Goal: Task Accomplishment & Management: Manage account settings

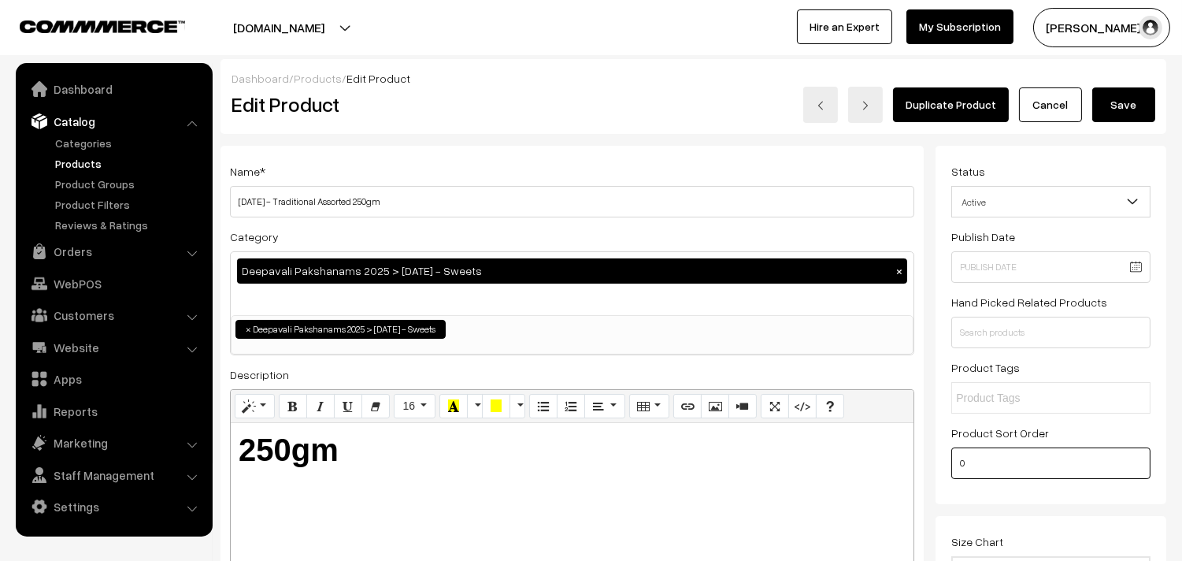
drag, startPoint x: 939, startPoint y: 470, endPoint x: 852, endPoint y: 457, distance: 87.6
type input "3"
click at [1127, 111] on button "Save" at bounding box center [1123, 104] width 63 height 35
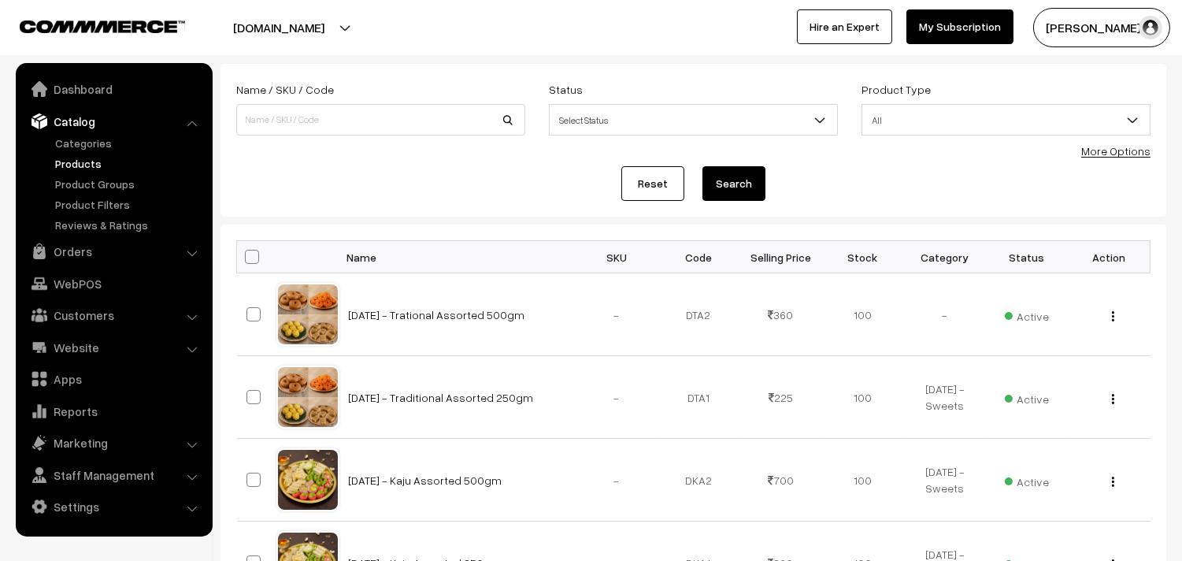
scroll to position [175, 0]
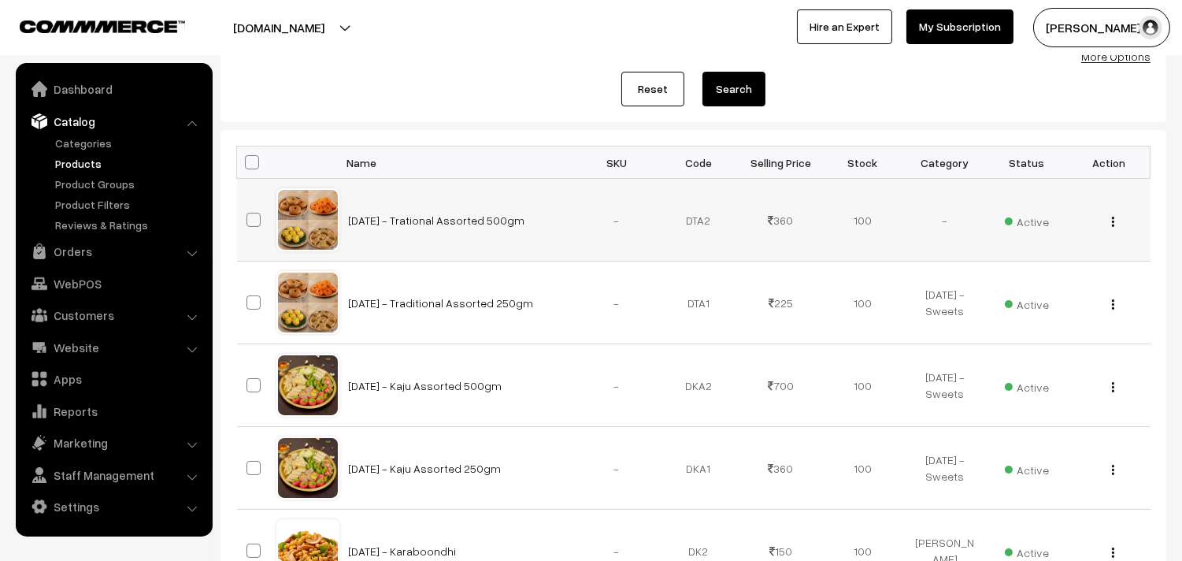
click at [1112, 223] on img "button" at bounding box center [1113, 222] width 2 height 10
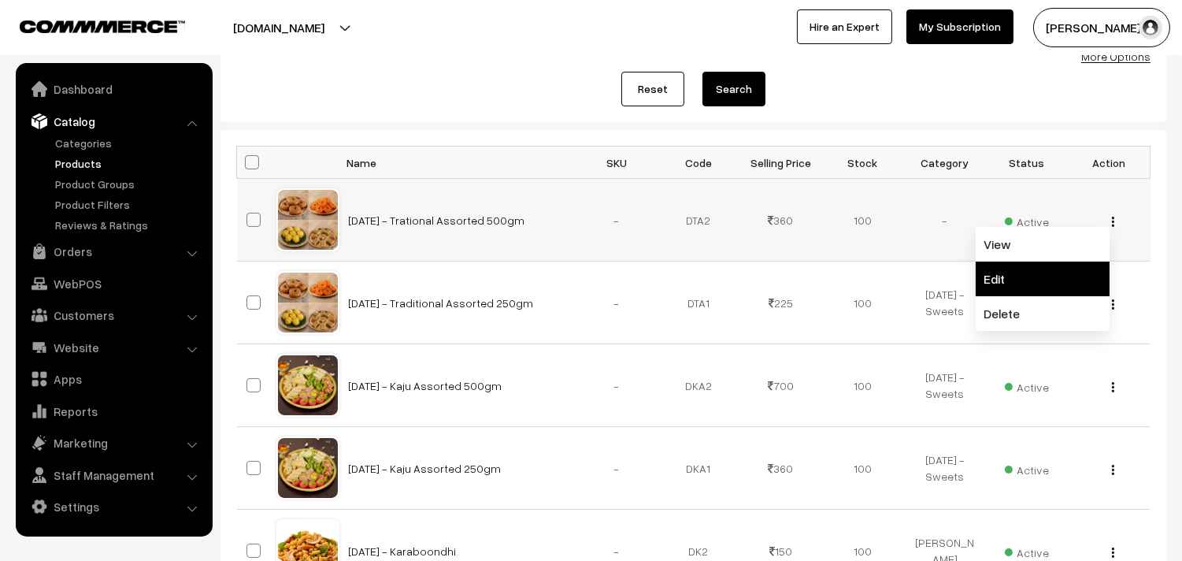
click at [1039, 272] on link "Edit" at bounding box center [1043, 278] width 134 height 35
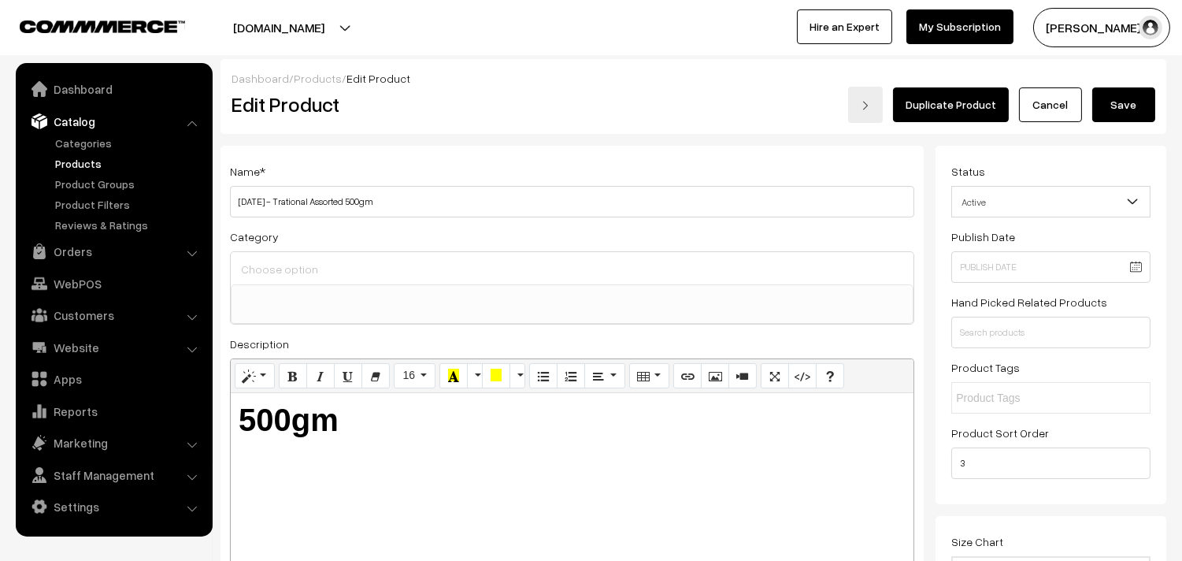
click at [425, 263] on input at bounding box center [572, 269] width 670 height 23
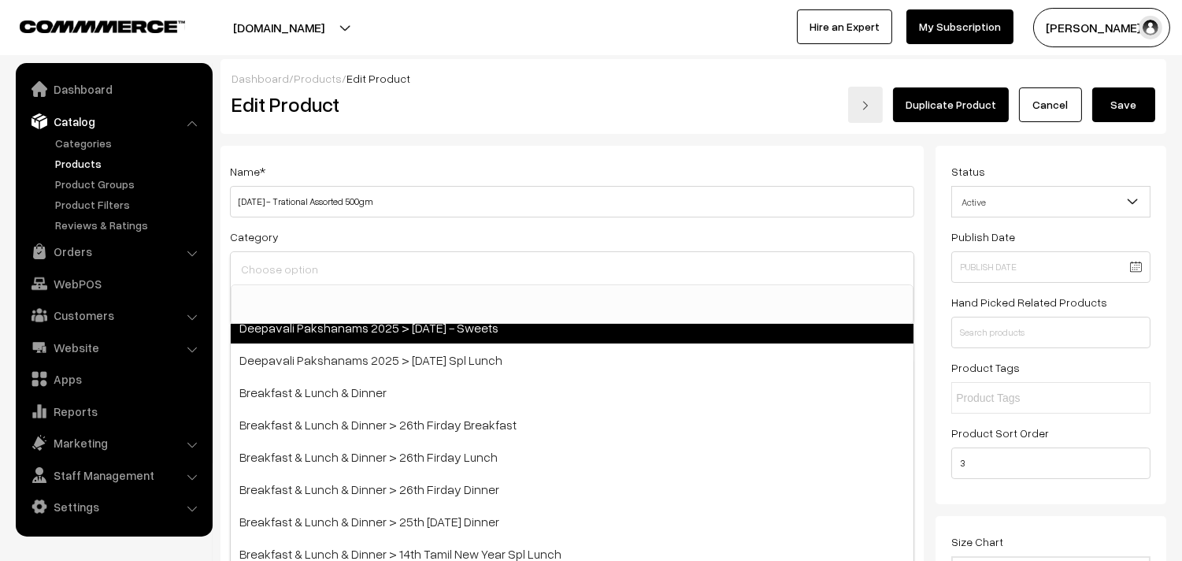
click at [502, 326] on span "Deepavali Pakshanams 2025 > [DATE] - Sweets" at bounding box center [572, 327] width 683 height 32
select select "76"
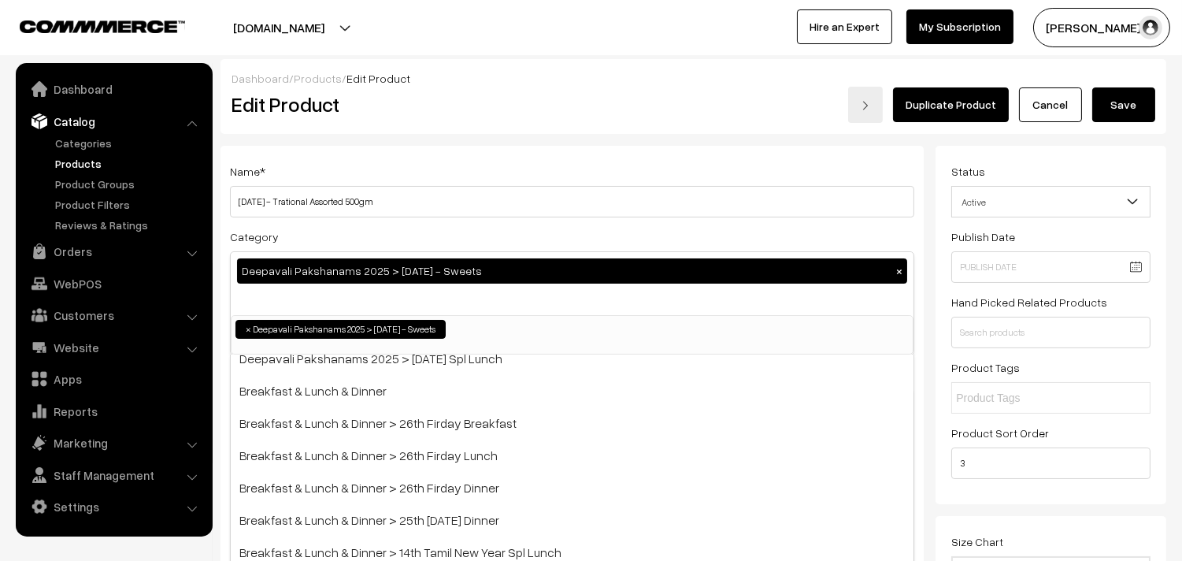
scroll to position [26, 0]
click at [1110, 103] on button "Save" at bounding box center [1123, 104] width 63 height 35
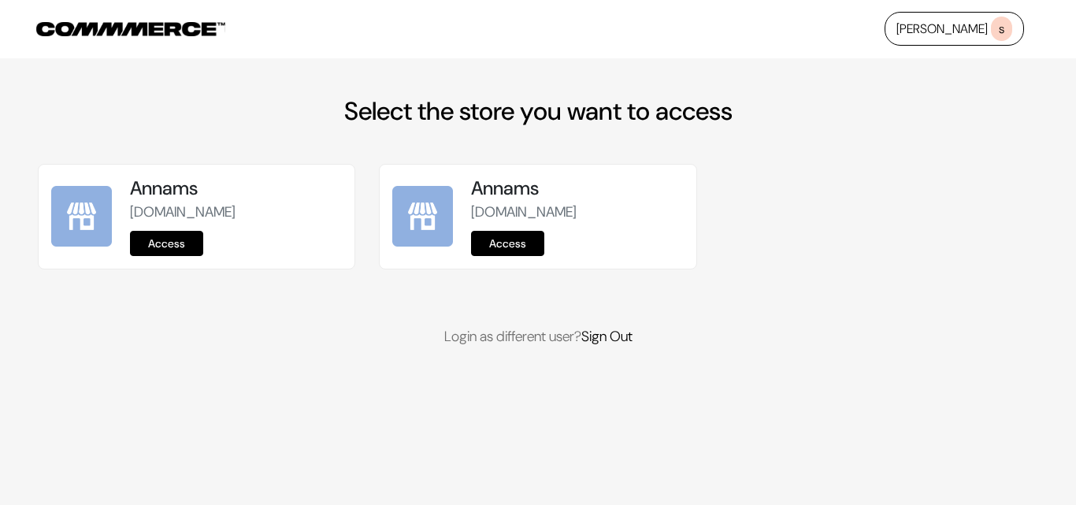
click at [147, 239] on link "Access" at bounding box center [166, 243] width 73 height 25
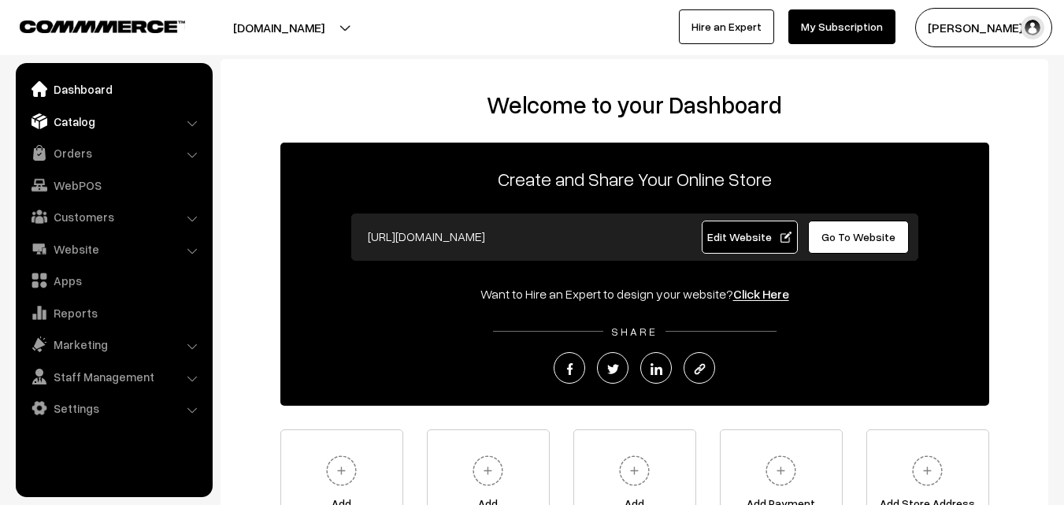
click at [84, 117] on link "Catalog" at bounding box center [113, 121] width 187 height 28
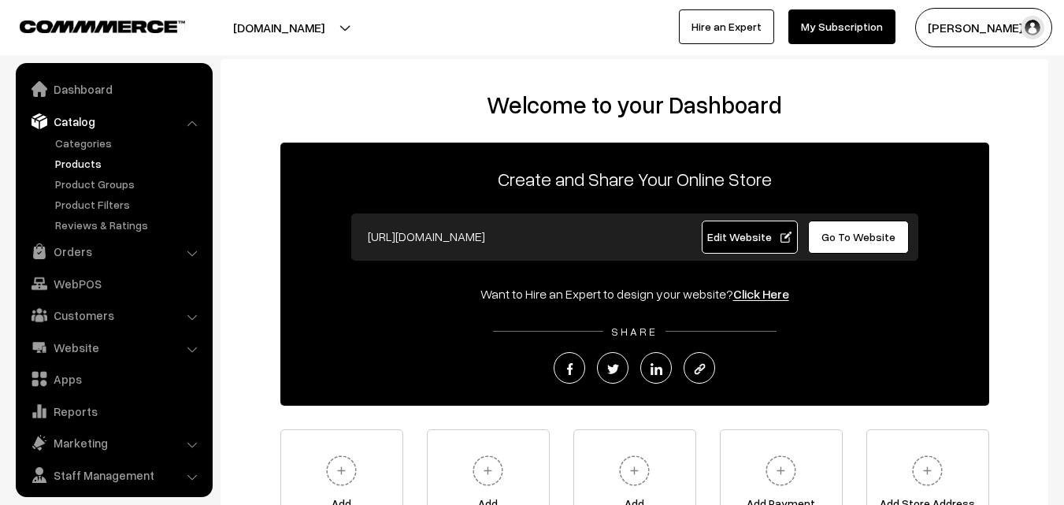
click at [80, 163] on link "Products" at bounding box center [129, 163] width 156 height 17
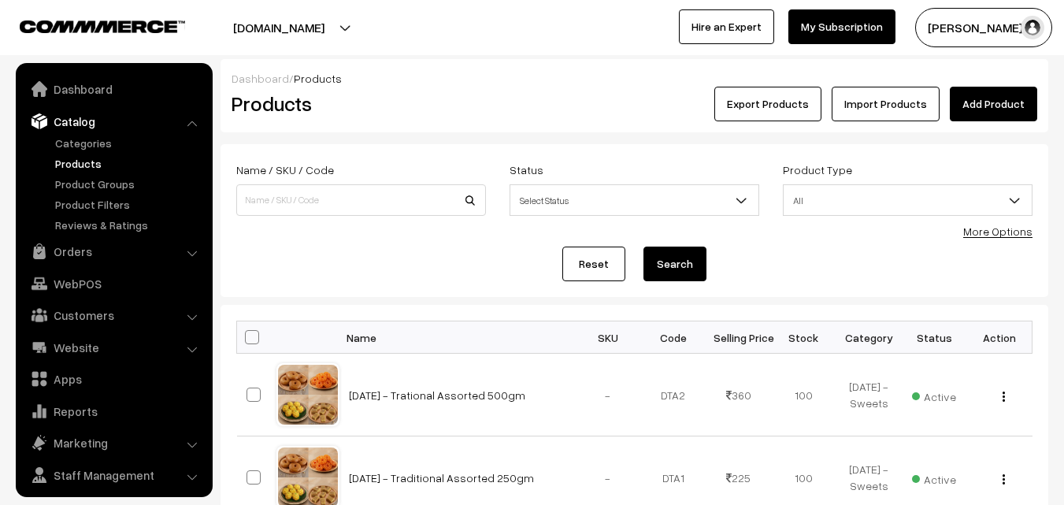
click at [993, 243] on form "Name / SKU / Code Status Select Status Active Inactive Select Status Product Ty…" at bounding box center [634, 220] width 828 height 153
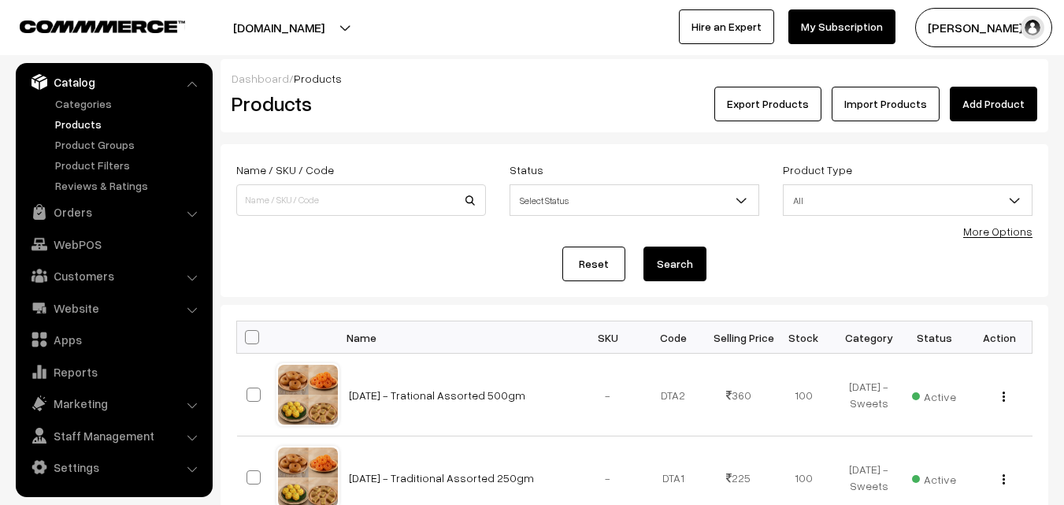
click at [994, 240] on form "Name / SKU / Code Status Select Status Active Inactive Select Status Product Ty…" at bounding box center [634, 220] width 828 height 153
click at [996, 235] on link "More Options" at bounding box center [997, 230] width 69 height 13
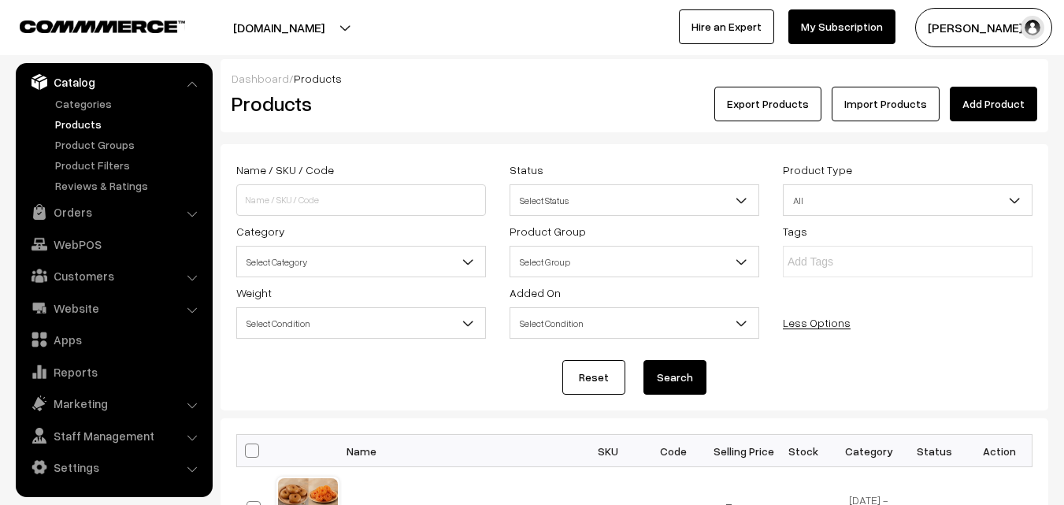
click at [375, 271] on span "Select Category" at bounding box center [361, 262] width 248 height 28
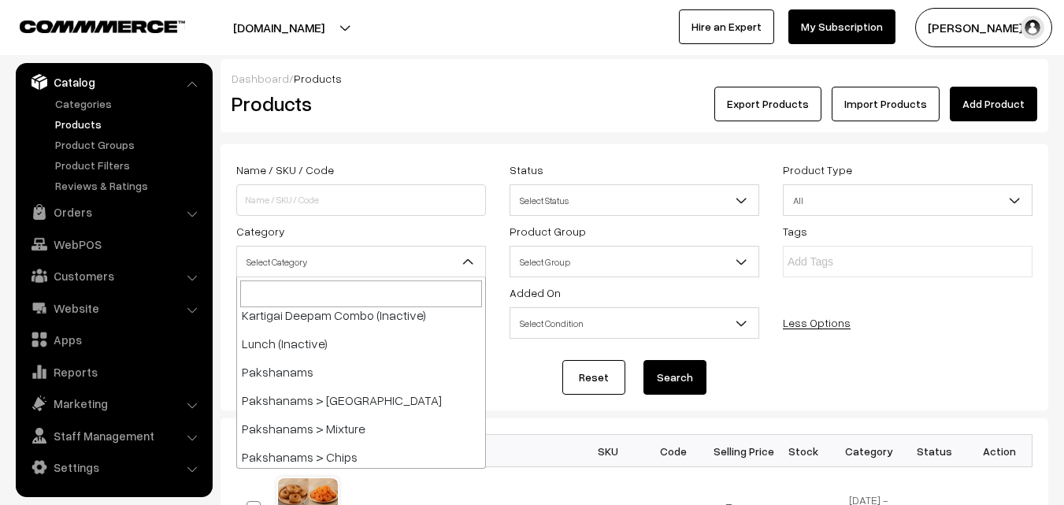
scroll to position [1102, 0]
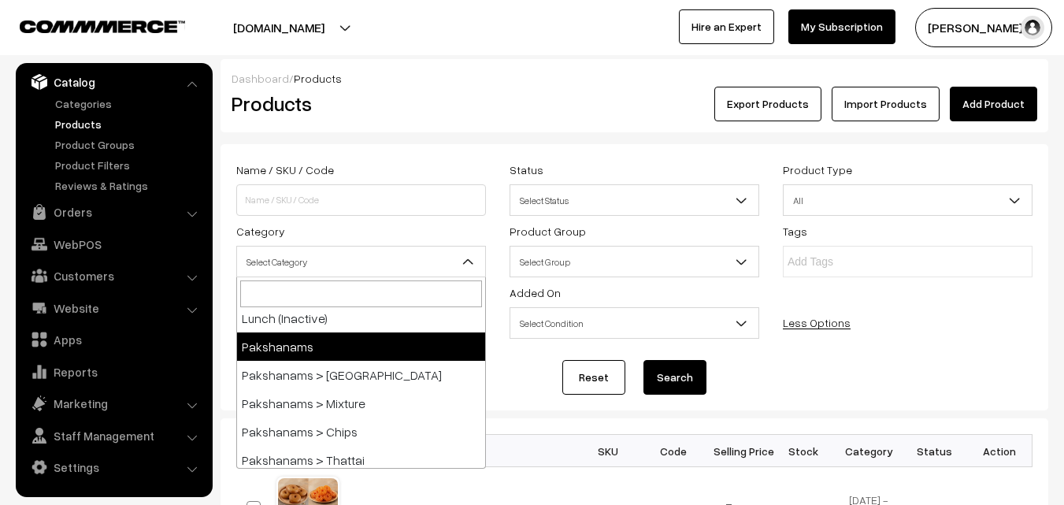
select select "2"
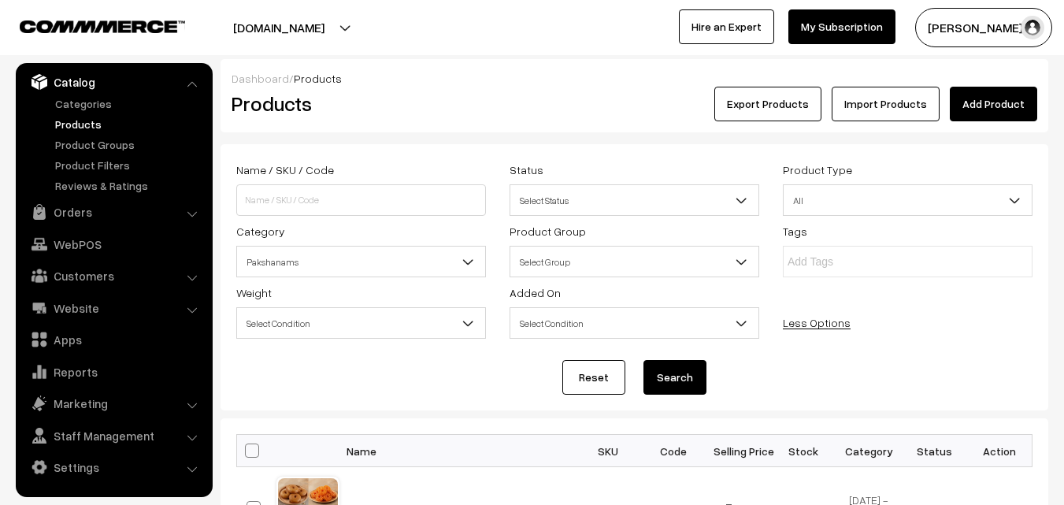
click at [672, 379] on button "Search" at bounding box center [674, 377] width 63 height 35
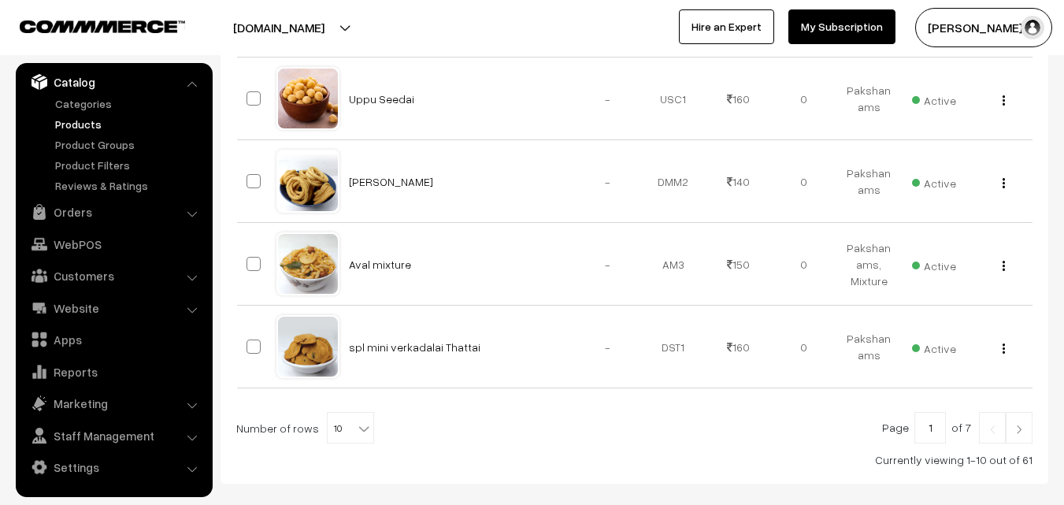
scroll to position [987, 0]
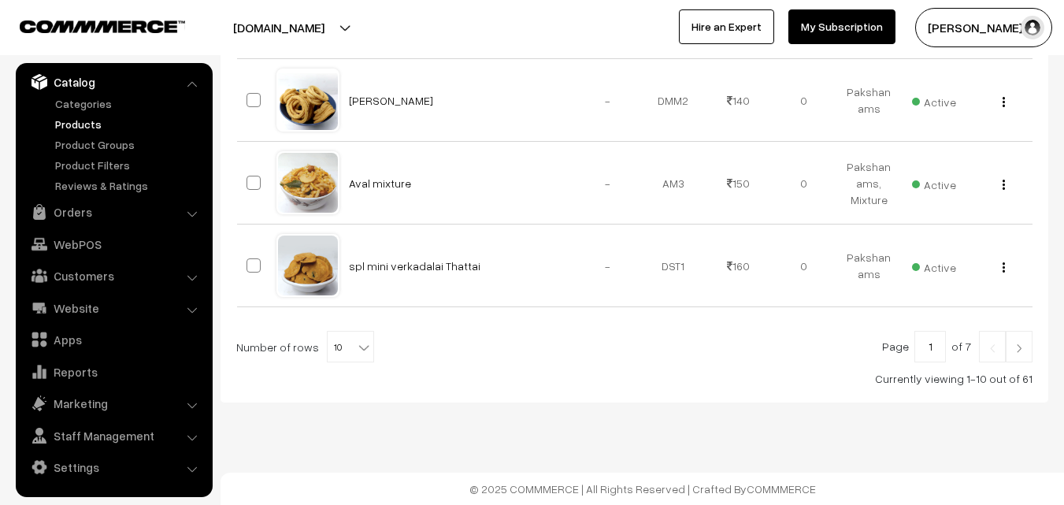
click at [356, 343] on b at bounding box center [364, 347] width 16 height 16
select select "100"
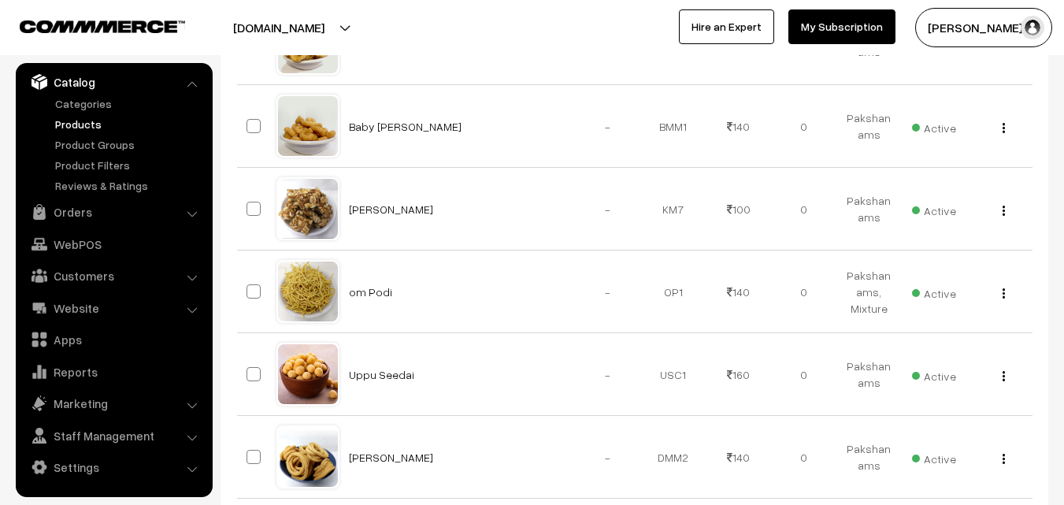
scroll to position [709, 0]
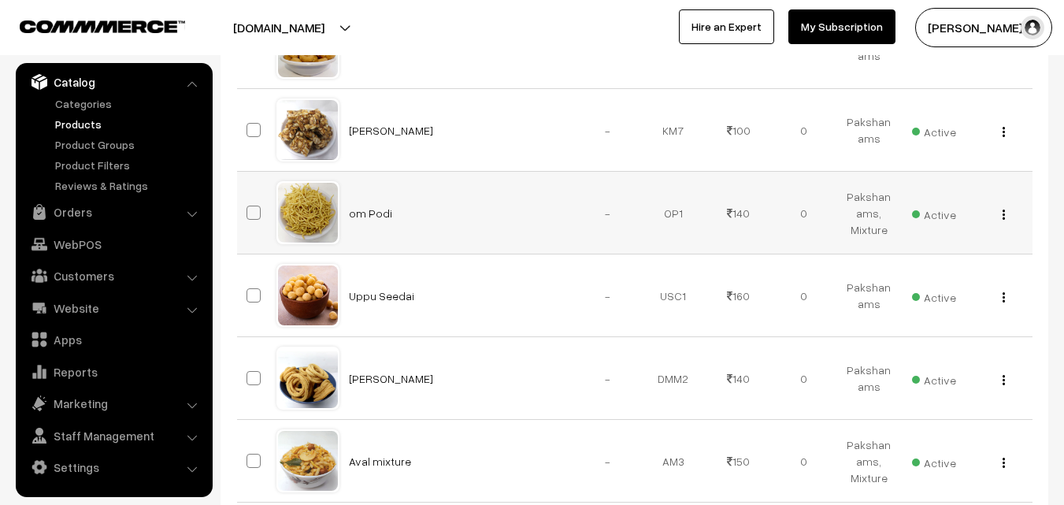
click at [1004, 212] on img "button" at bounding box center [1003, 214] width 2 height 10
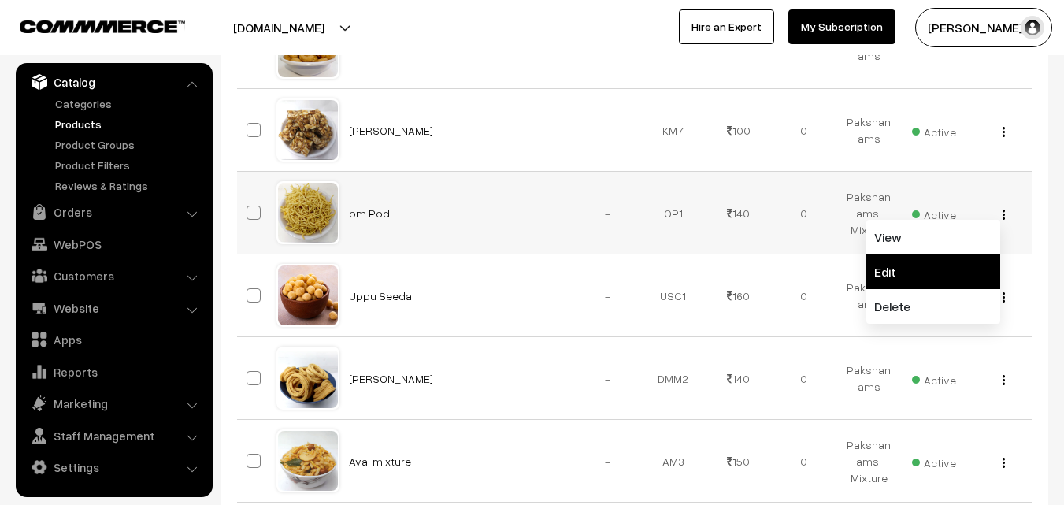
click at [933, 258] on link "Edit" at bounding box center [933, 271] width 134 height 35
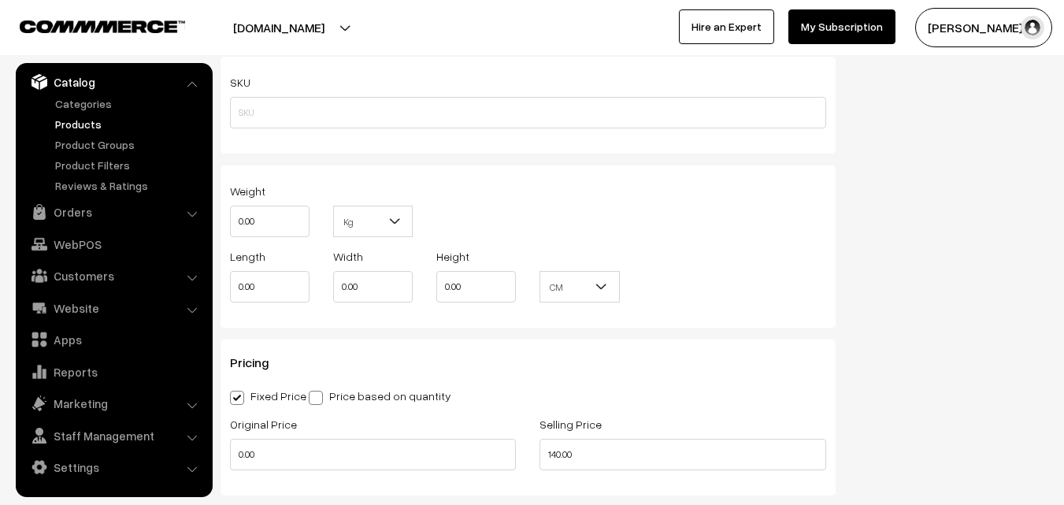
scroll to position [1260, 0]
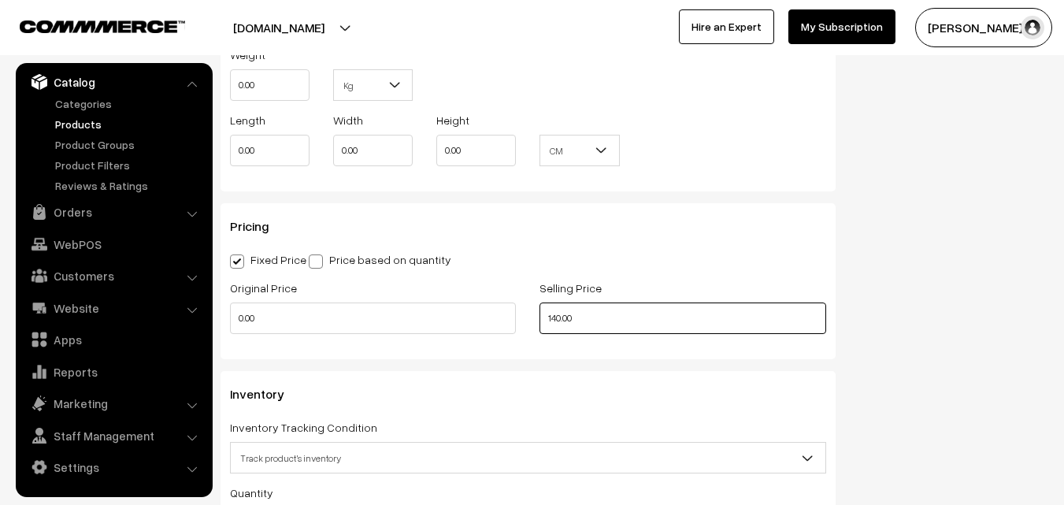
drag, startPoint x: 524, startPoint y: 310, endPoint x: 394, endPoint y: 287, distance: 132.1
click at [394, 287] on div "Original Price 0.00 Selling Price 140.00" at bounding box center [528, 310] width 620 height 65
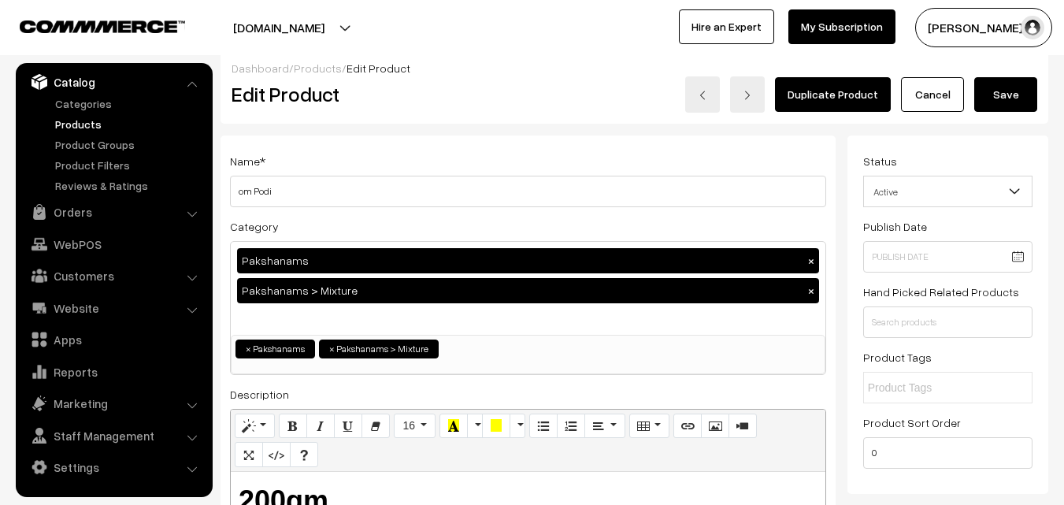
scroll to position [0, 0]
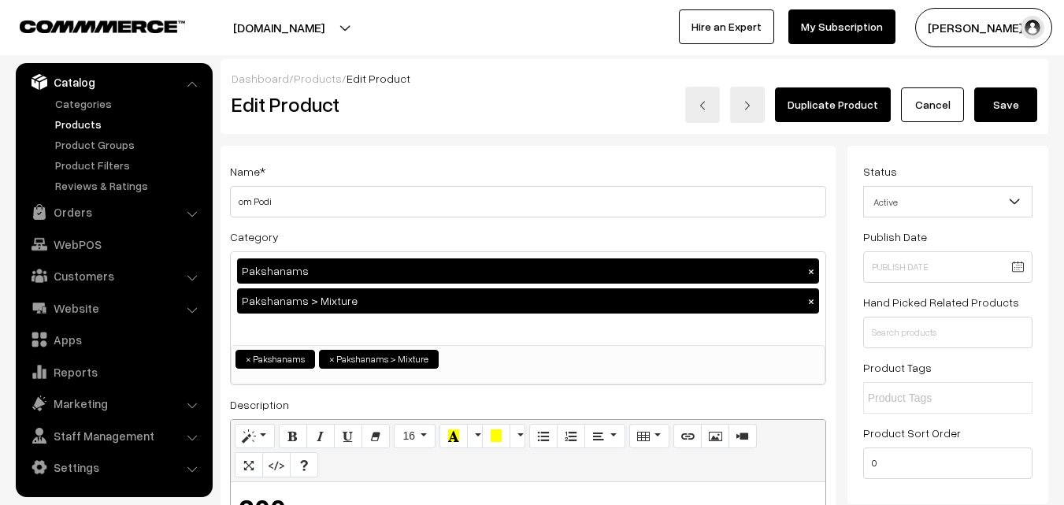
type input "150.00"
click at [1011, 97] on button "Save" at bounding box center [1005, 104] width 63 height 35
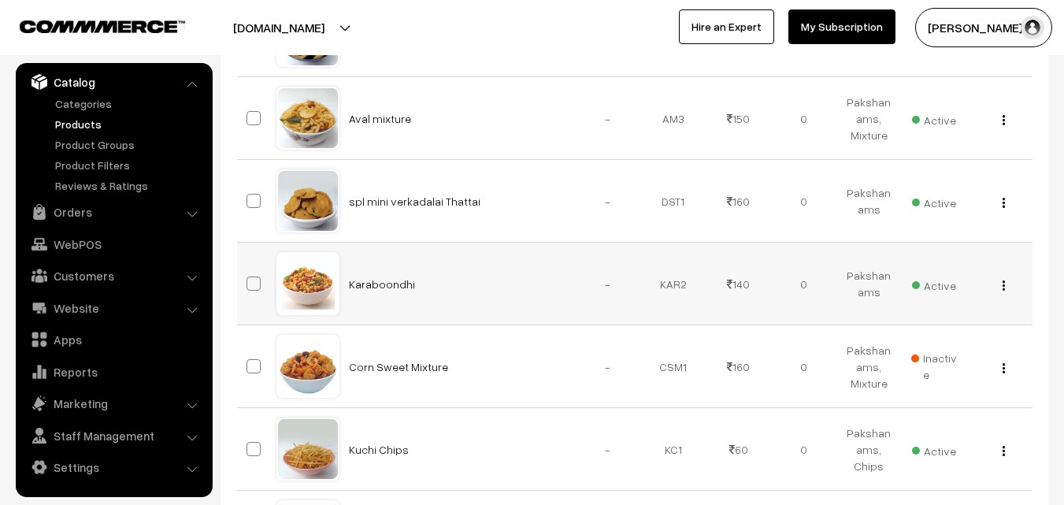
scroll to position [1024, 0]
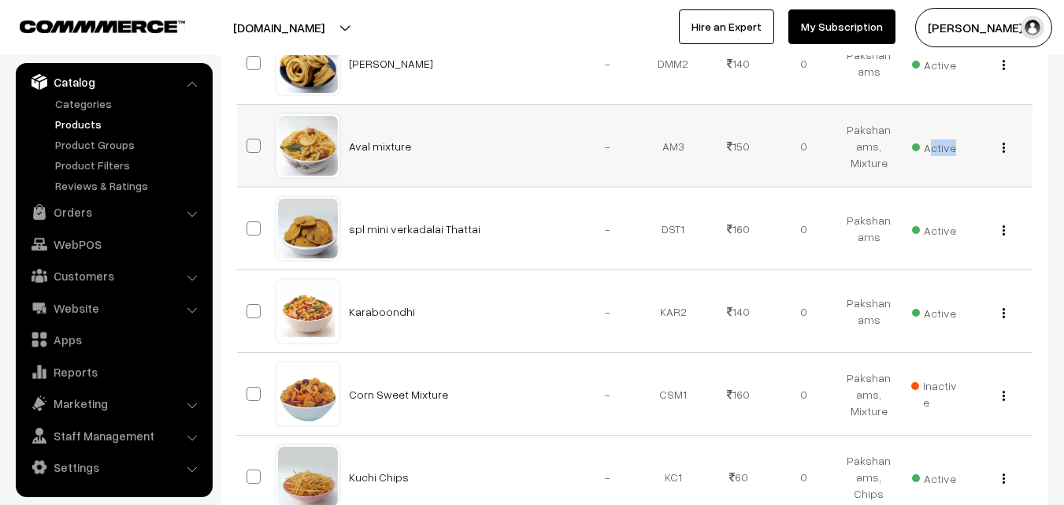
drag, startPoint x: 935, startPoint y: 149, endPoint x: 950, endPoint y: 173, distance: 29.0
click at [946, 173] on td "Active" at bounding box center [934, 146] width 65 height 83
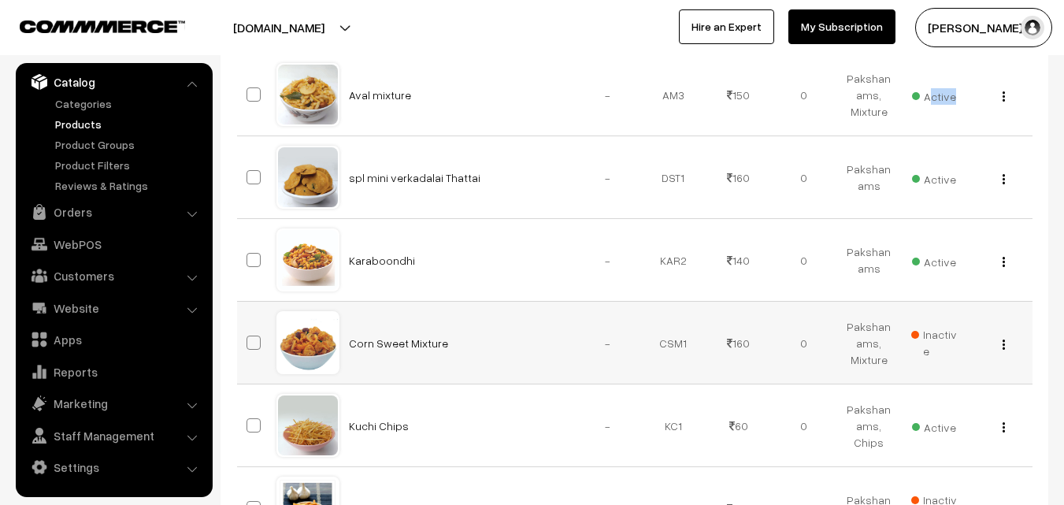
scroll to position [1102, 0]
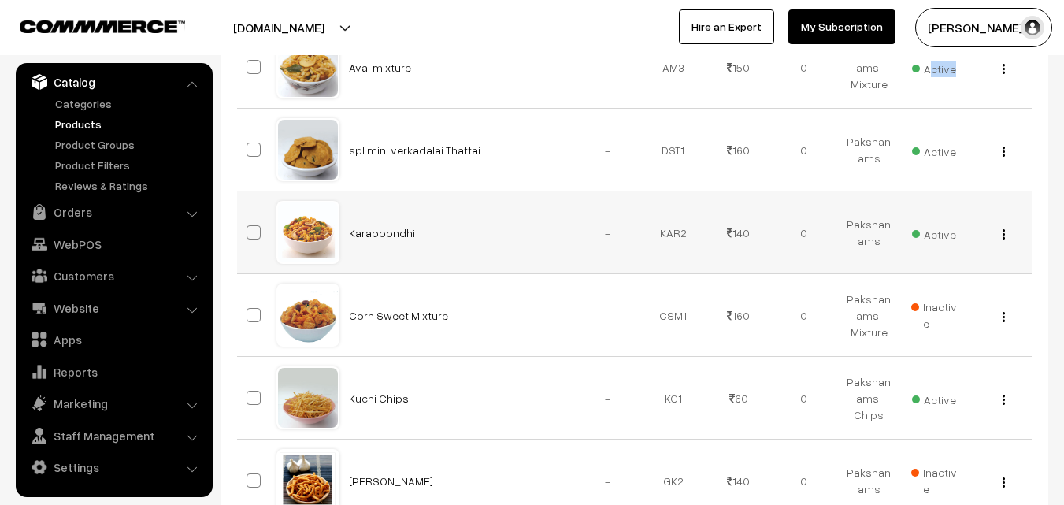
click at [1002, 232] on img "button" at bounding box center [1003, 234] width 2 height 10
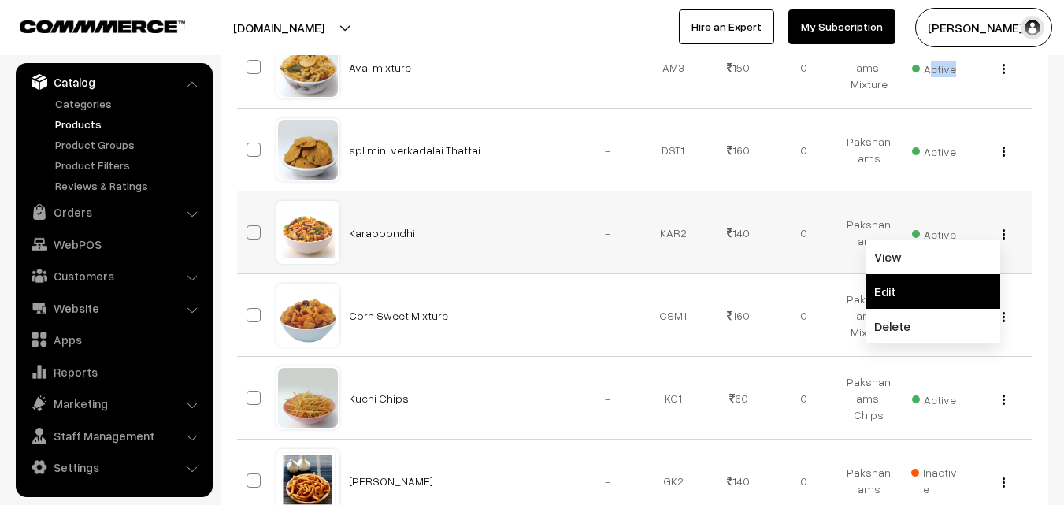
click at [931, 287] on link "Edit" at bounding box center [933, 291] width 134 height 35
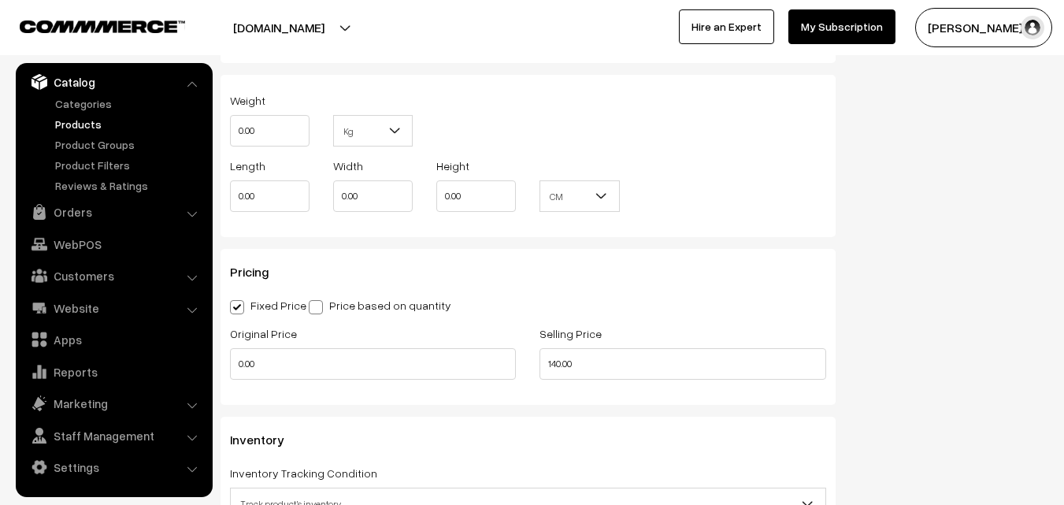
scroll to position [1339, 0]
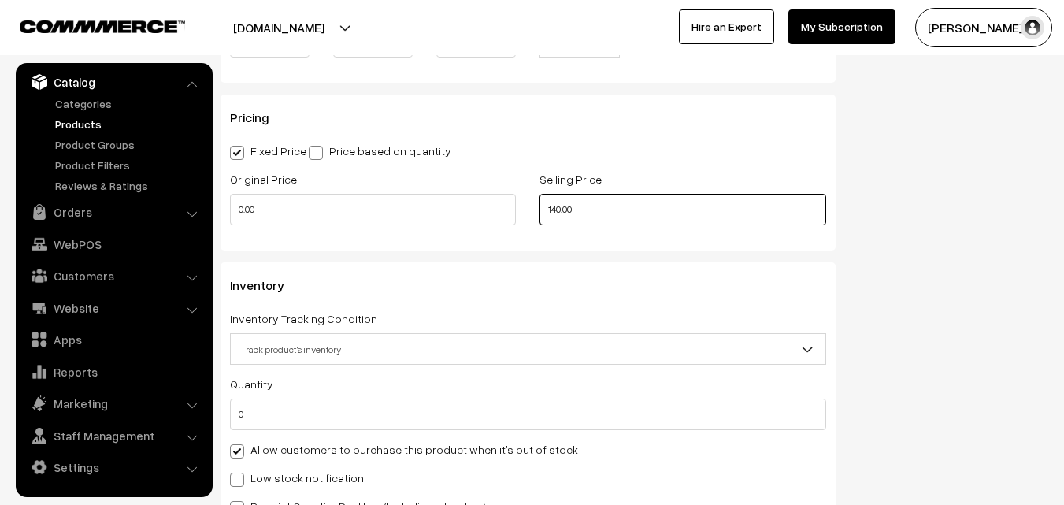
click at [406, 177] on div "Original Price 0.00 Selling Price 140.00" at bounding box center [528, 201] width 620 height 65
paste input "5"
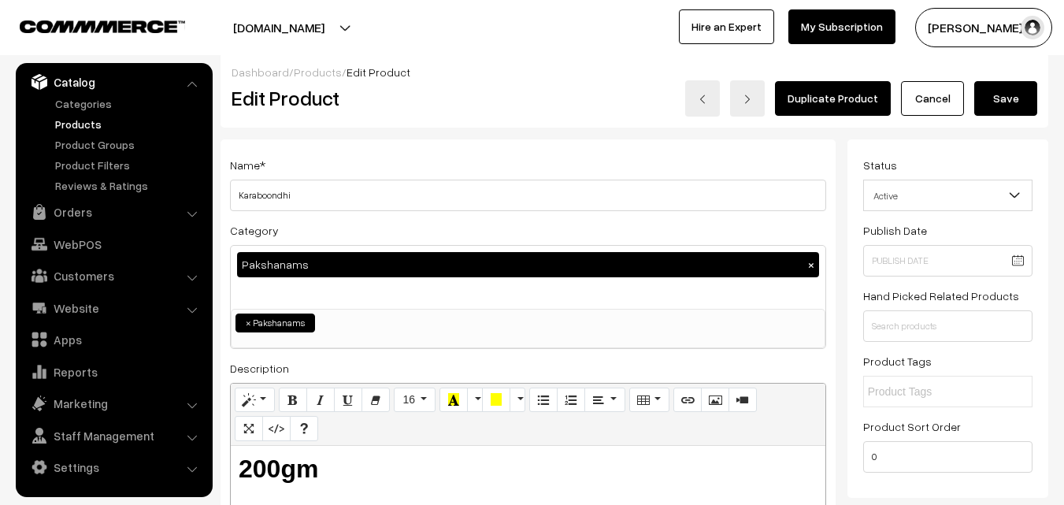
scroll to position [0, 0]
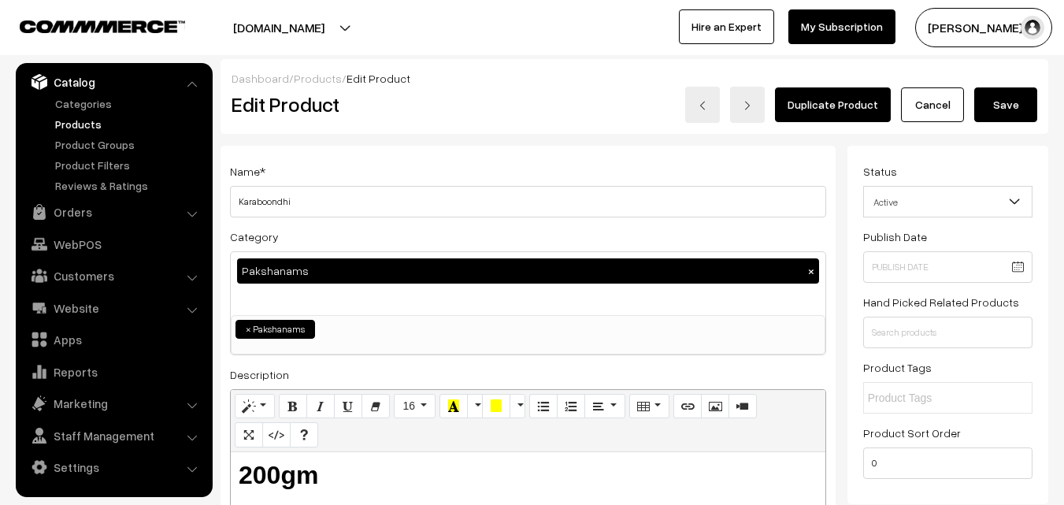
type input "150.00"
click at [999, 103] on button "Save" at bounding box center [1005, 104] width 63 height 35
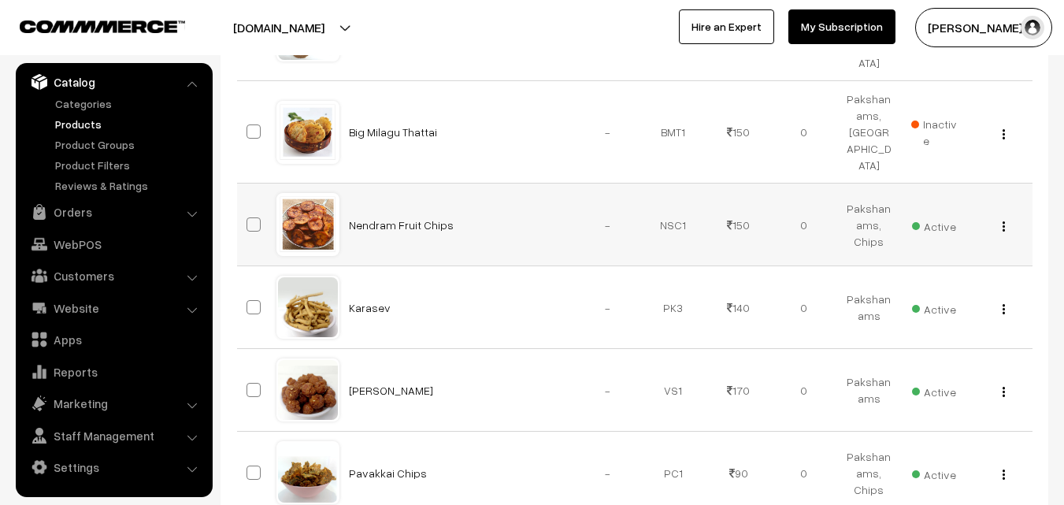
scroll to position [3386, 0]
click at [1006, 298] on div "View Edit Delete" at bounding box center [999, 306] width 46 height 17
click at [1003, 303] on img "button" at bounding box center [1003, 308] width 2 height 10
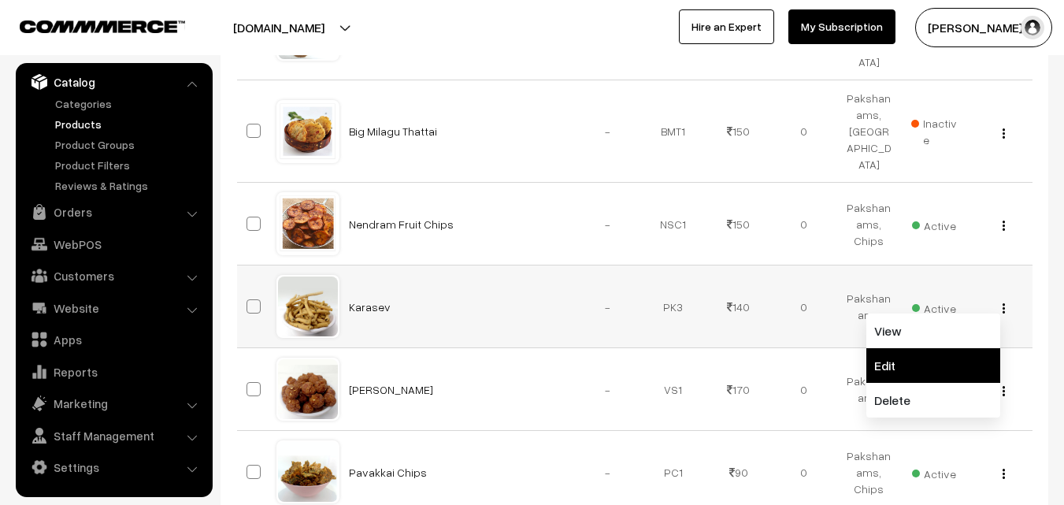
click at [894, 354] on link "Edit" at bounding box center [933, 365] width 134 height 35
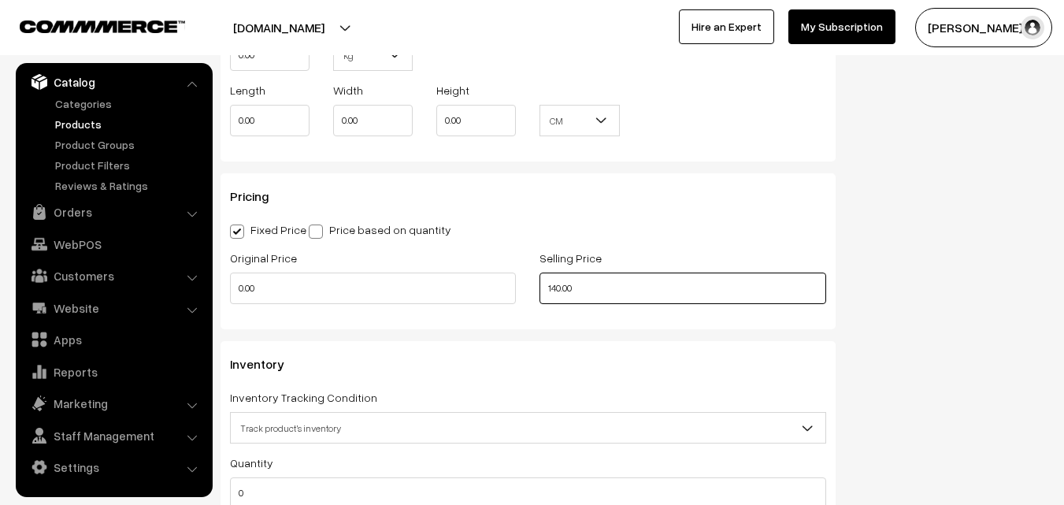
click at [412, 250] on div "Original Price 0.00 Selling Price 140.00" at bounding box center [528, 280] width 620 height 65
paste input "5"
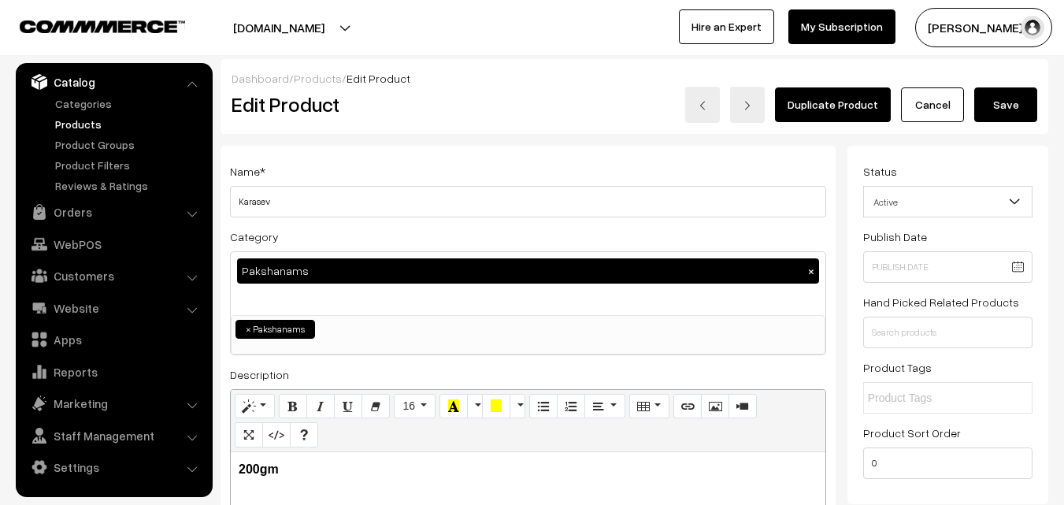
type input "150.00"
click at [1000, 92] on button "Save" at bounding box center [1005, 104] width 63 height 35
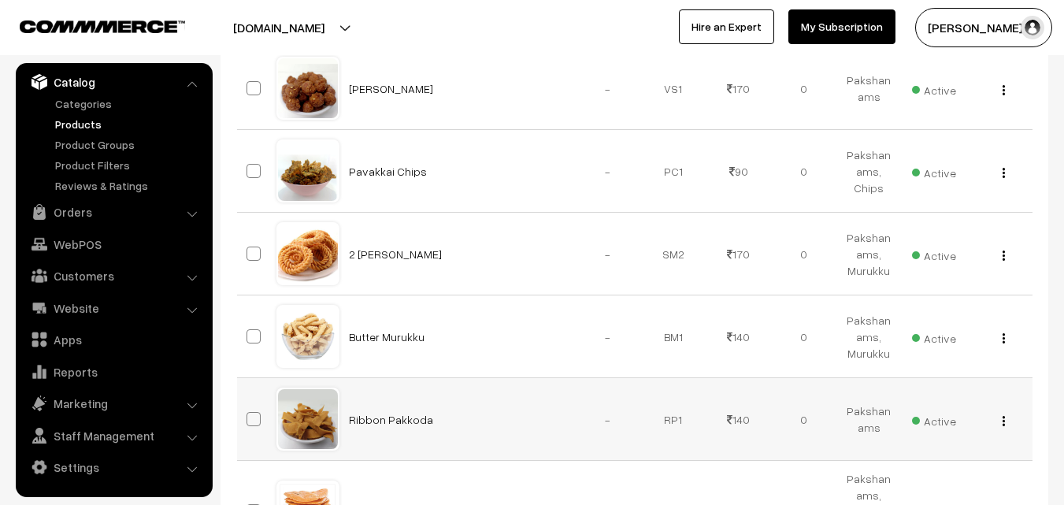
scroll to position [3780, 0]
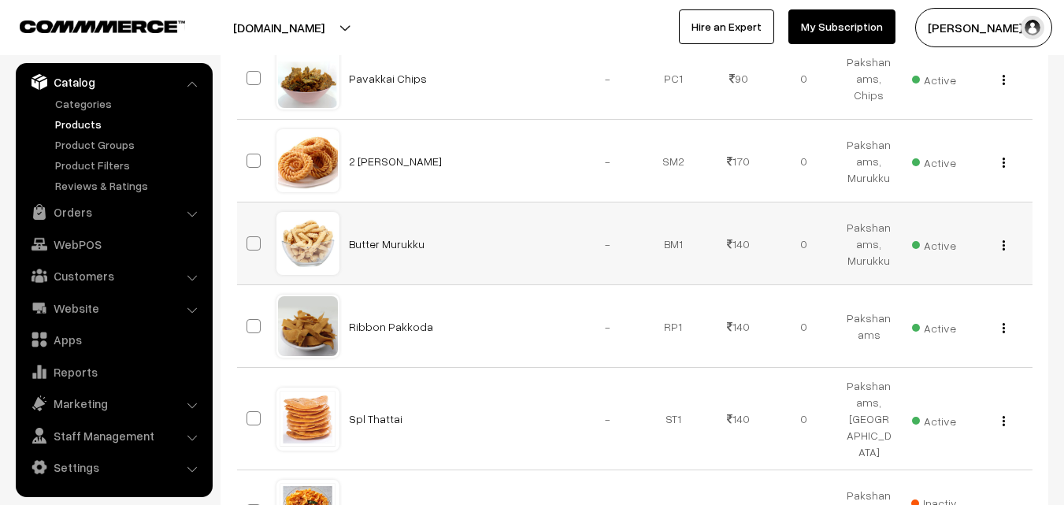
click at [1006, 235] on div "View Edit Delete" at bounding box center [999, 243] width 46 height 17
click at [1002, 240] on img "button" at bounding box center [1003, 245] width 2 height 10
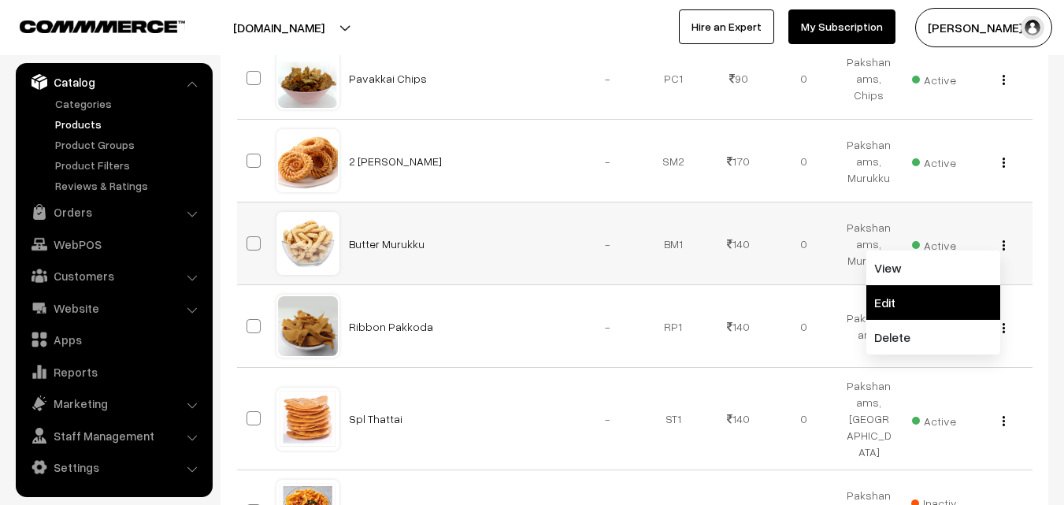
click at [904, 285] on link "Edit" at bounding box center [933, 302] width 134 height 35
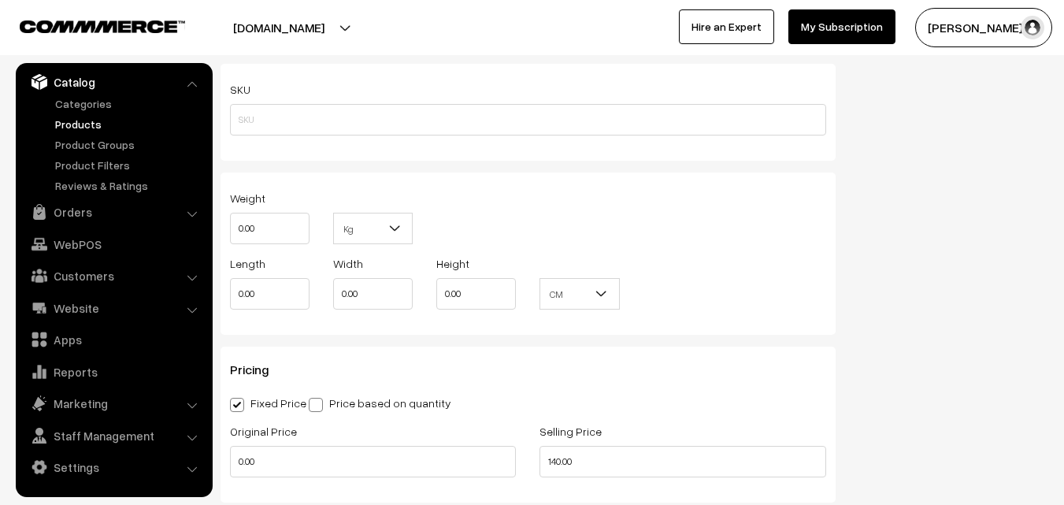
scroll to position [1181, 0]
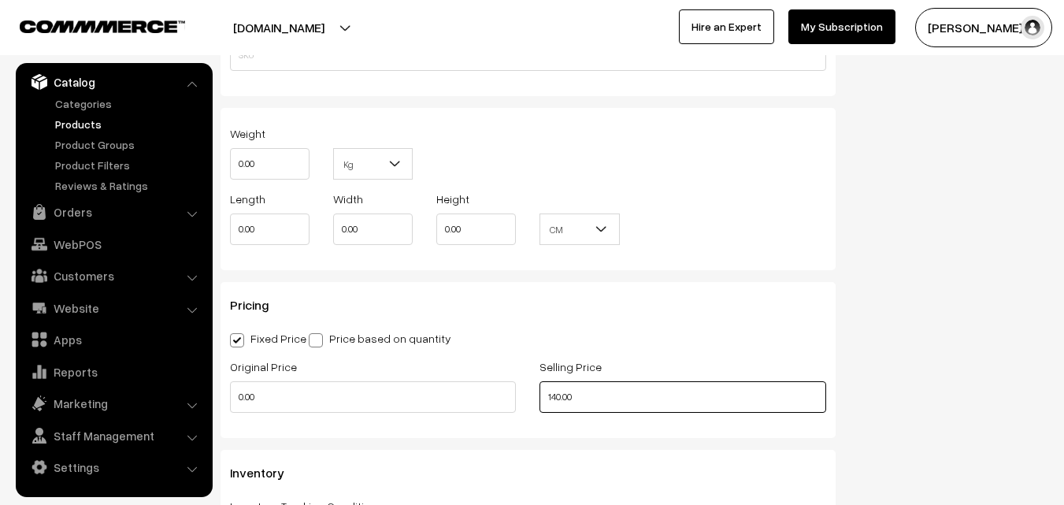
click at [437, 372] on div "Original Price 0.00 Selling Price 140.00" at bounding box center [528, 389] width 620 height 65
paste input "5"
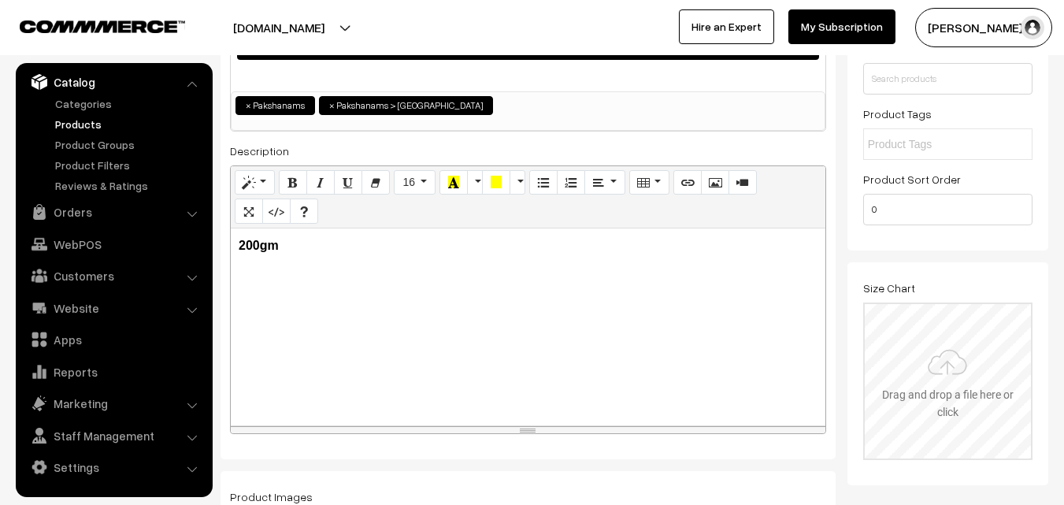
scroll to position [0, 0]
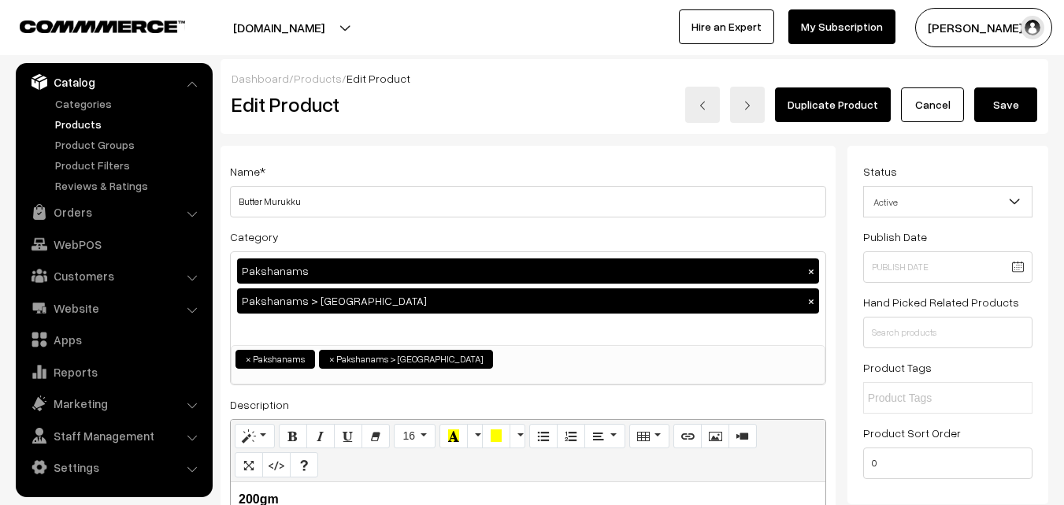
type input "150.00"
click at [1006, 109] on button "Save" at bounding box center [1005, 104] width 63 height 35
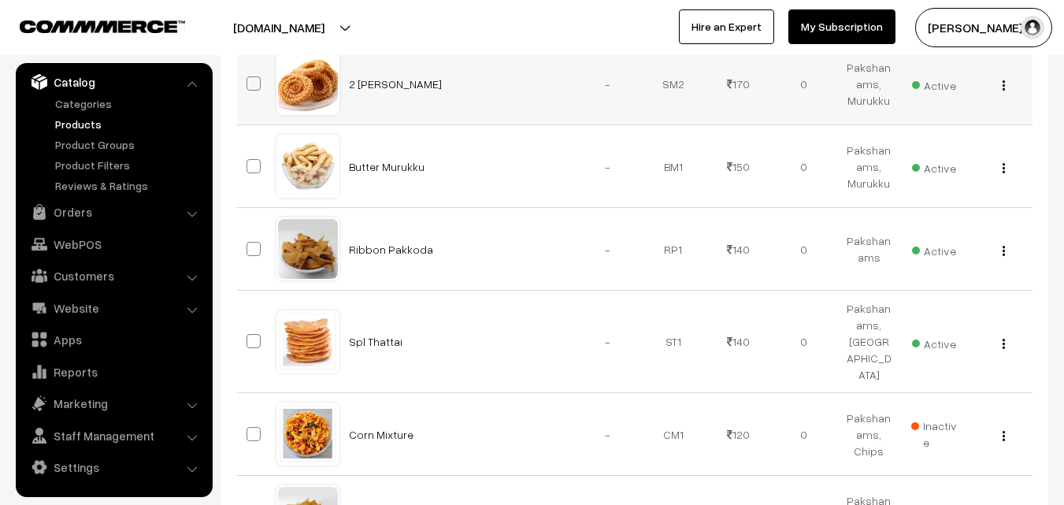
scroll to position [3858, 0]
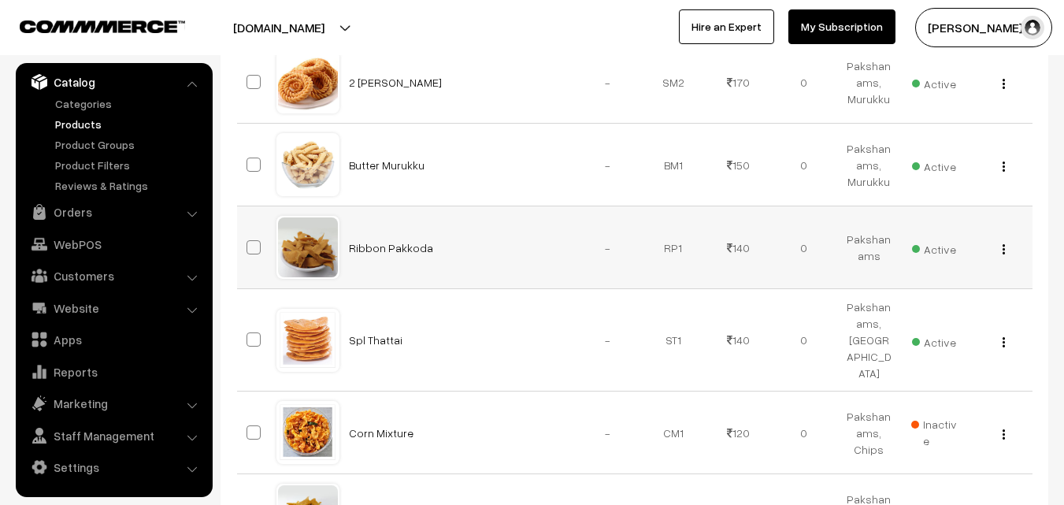
click at [1008, 239] on div "View Edit Delete" at bounding box center [999, 247] width 46 height 17
click at [1002, 244] on img "button" at bounding box center [1003, 249] width 2 height 10
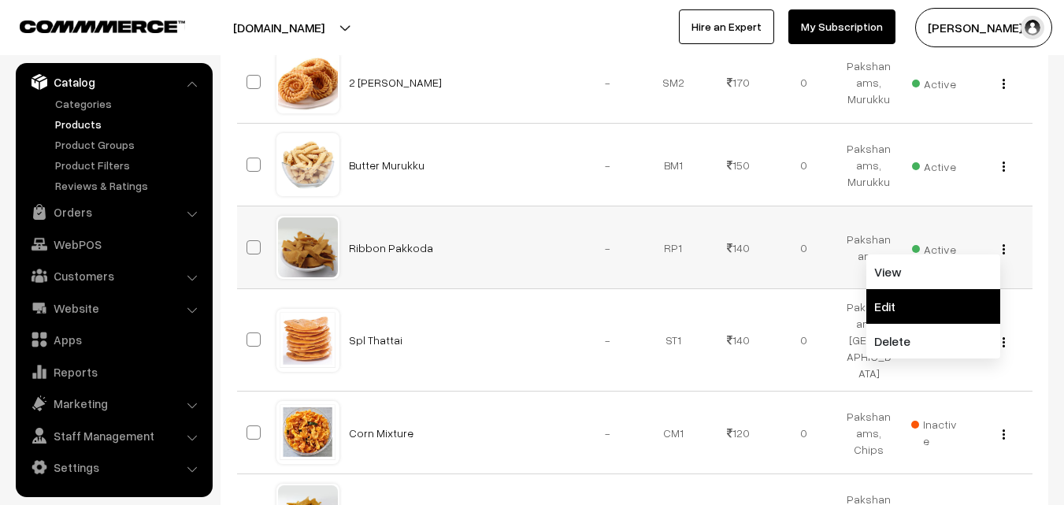
click at [929, 289] on link "Edit" at bounding box center [933, 306] width 134 height 35
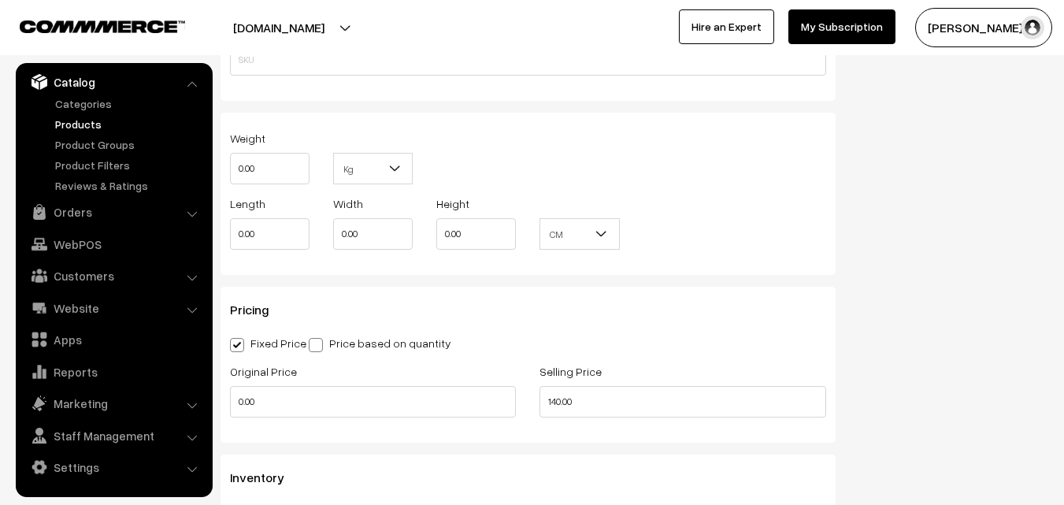
scroll to position [1267, 0]
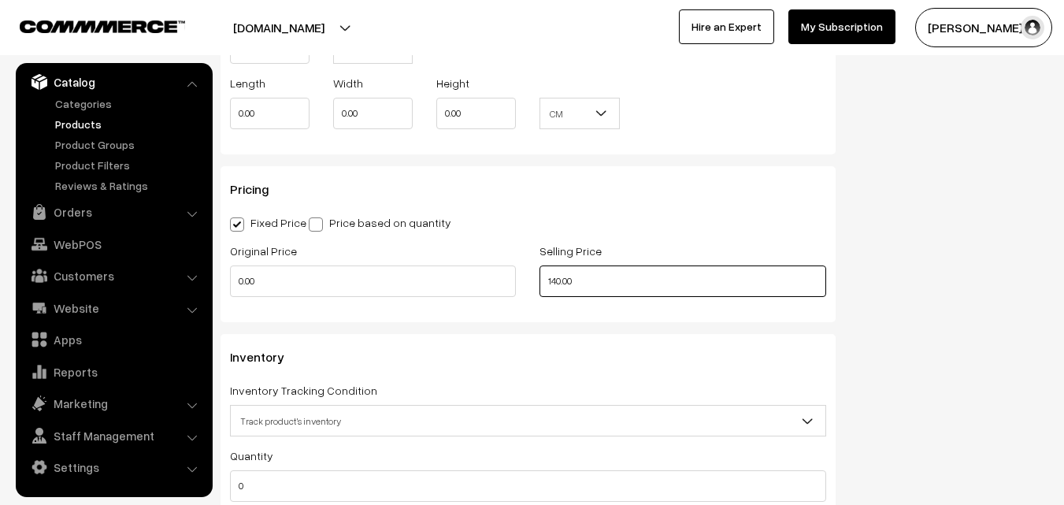
click at [457, 279] on div "Original Price 0.00 Selling Price 140.00" at bounding box center [528, 273] width 620 height 65
paste input "5"
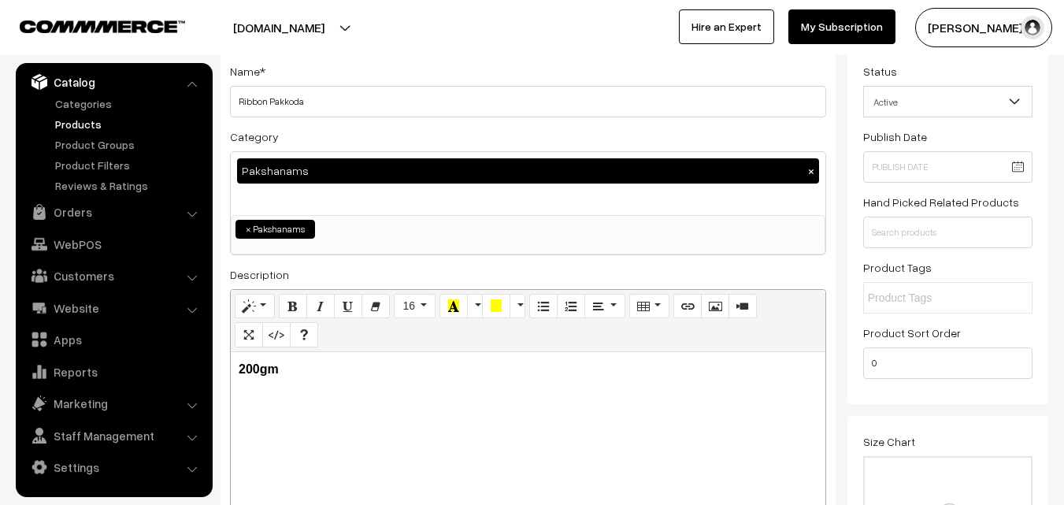
scroll to position [0, 0]
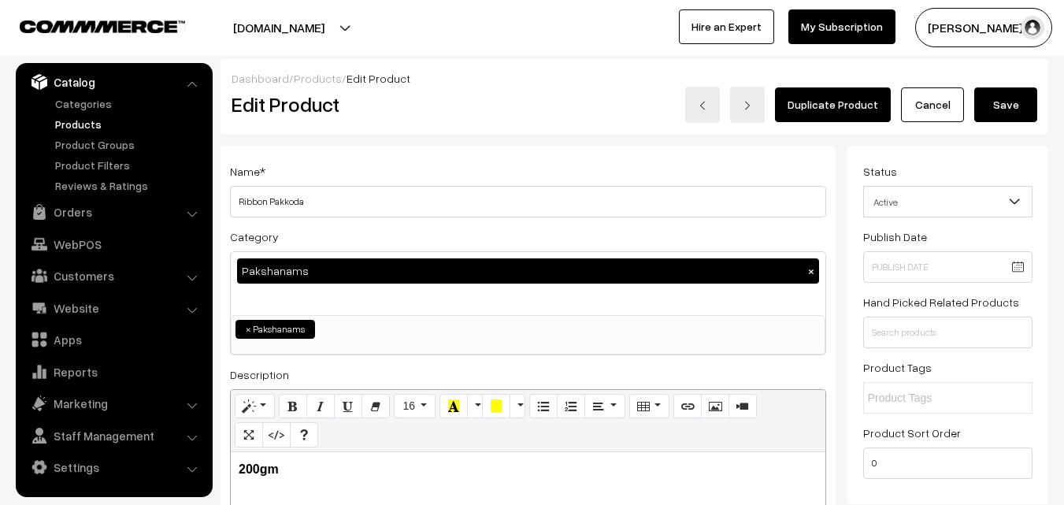
type input "150.00"
click at [1015, 98] on button "Save" at bounding box center [1005, 104] width 63 height 35
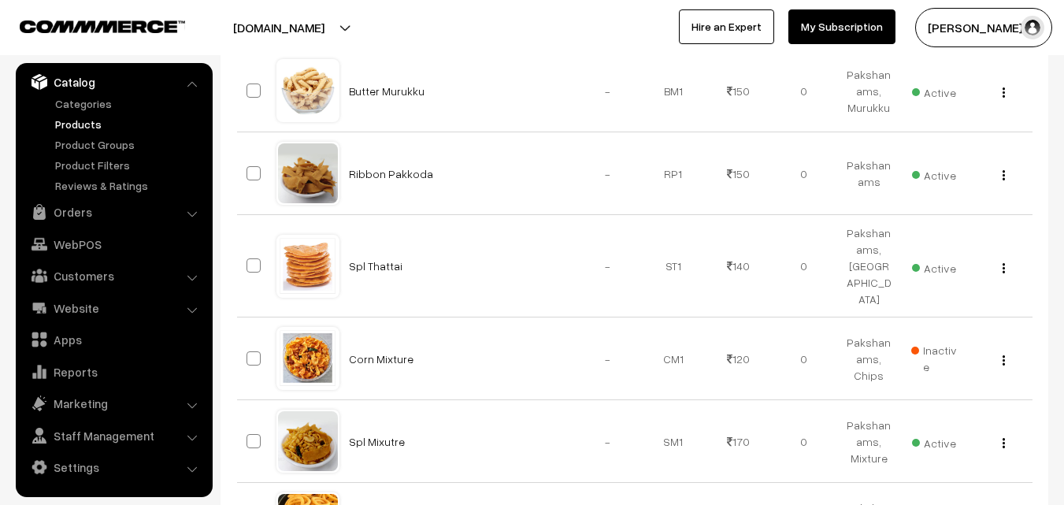
scroll to position [3937, 0]
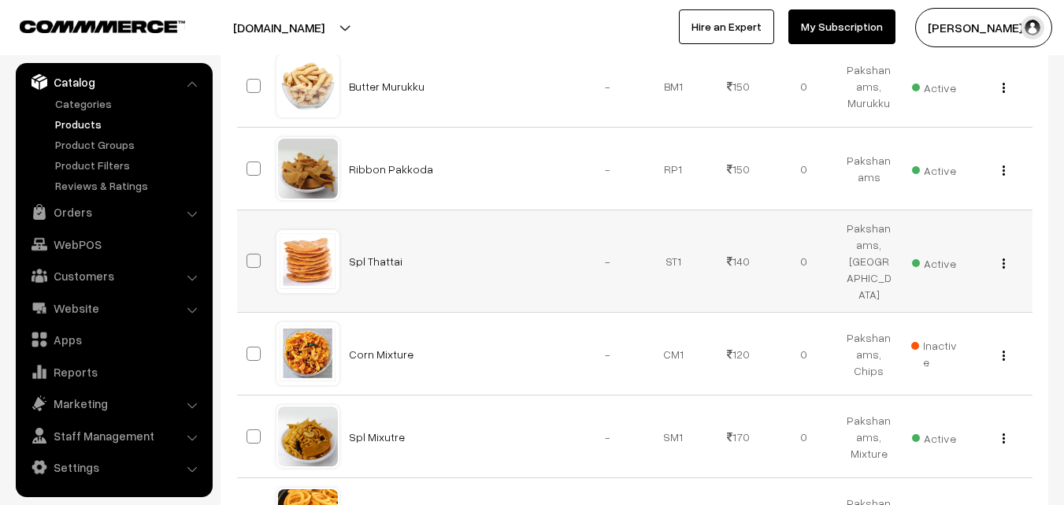
click at [1003, 258] on img "button" at bounding box center [1003, 263] width 2 height 10
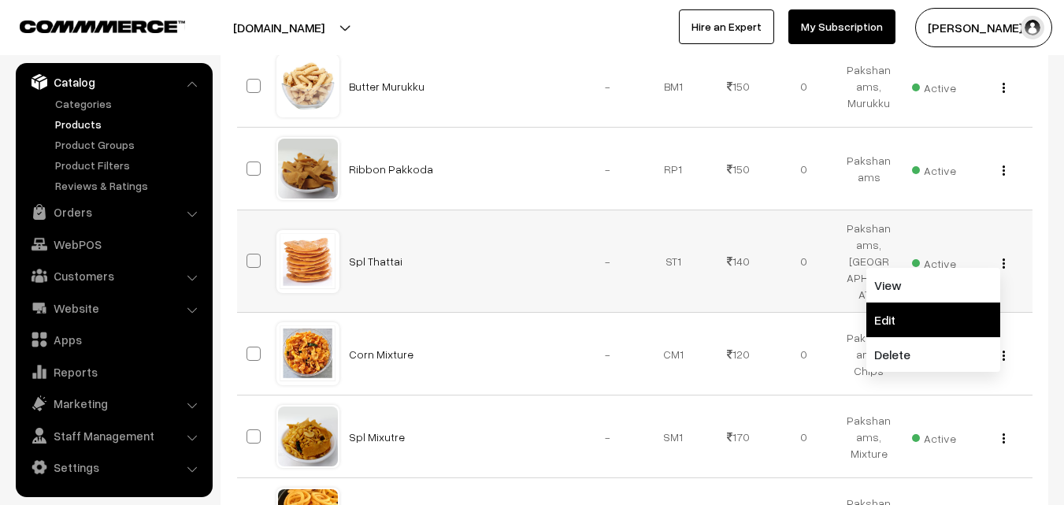
click at [937, 302] on link "Edit" at bounding box center [933, 319] width 134 height 35
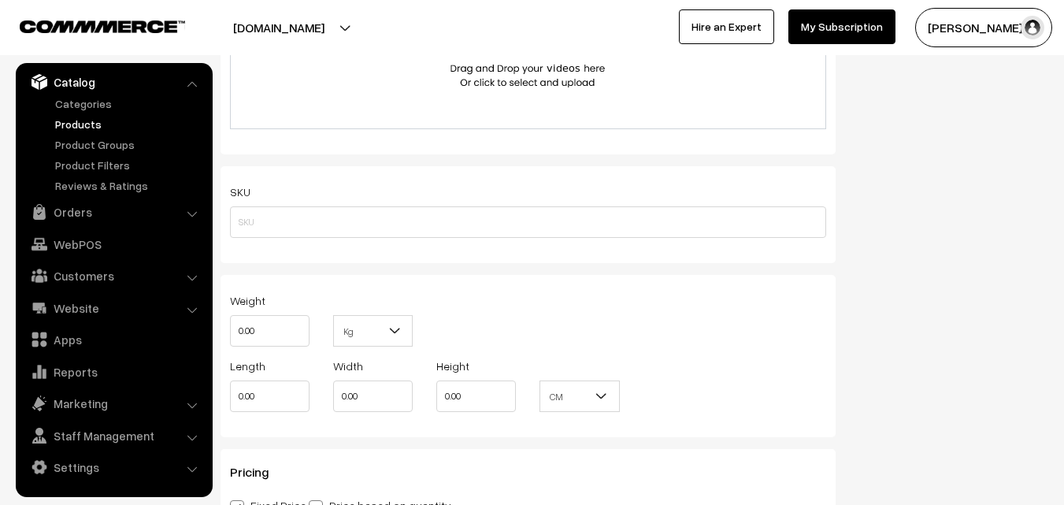
scroll to position [1102, 0]
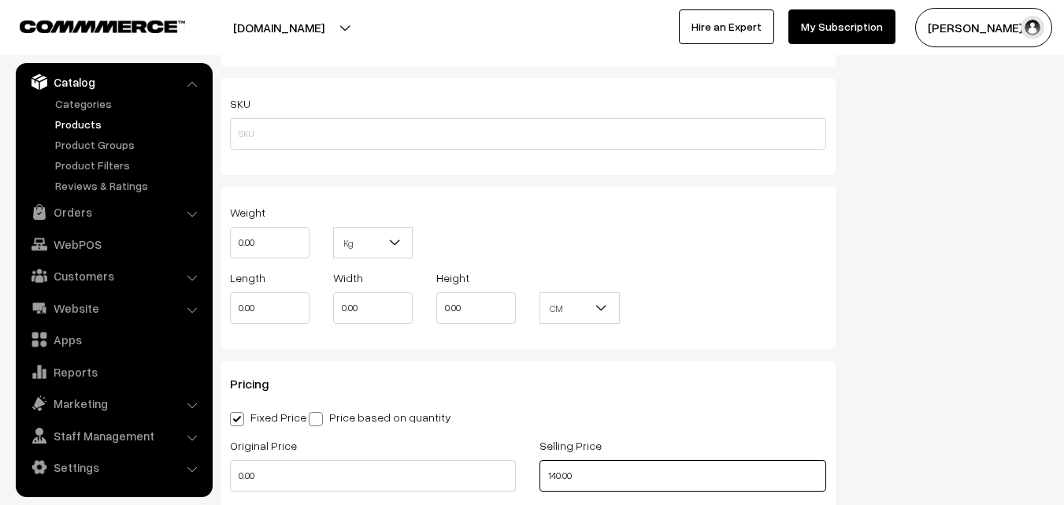
drag, startPoint x: 567, startPoint y: 479, endPoint x: 497, endPoint y: 479, distance: 70.1
click at [497, 479] on div "Original Price 0.00 Selling Price 140.00" at bounding box center [528, 467] width 620 height 65
paste input "5"
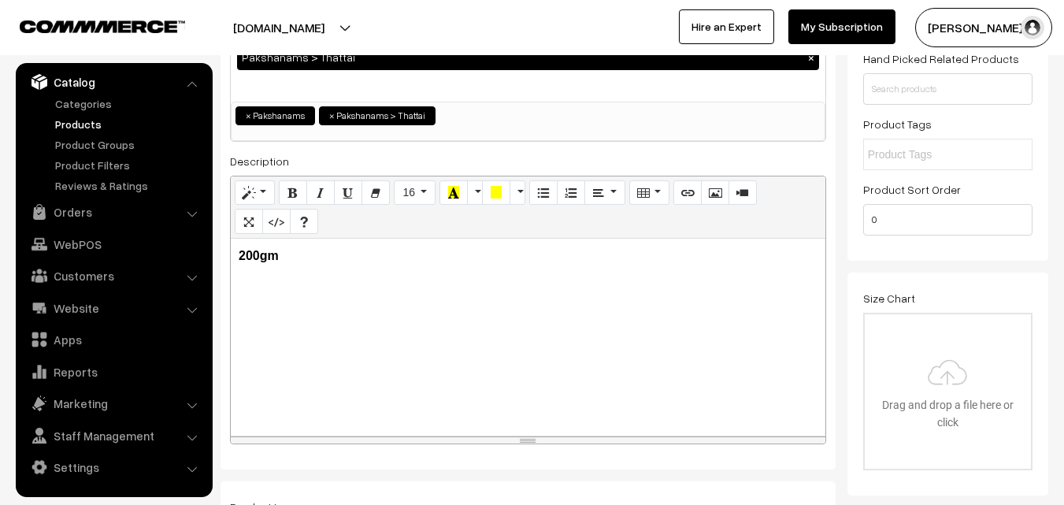
scroll to position [0, 0]
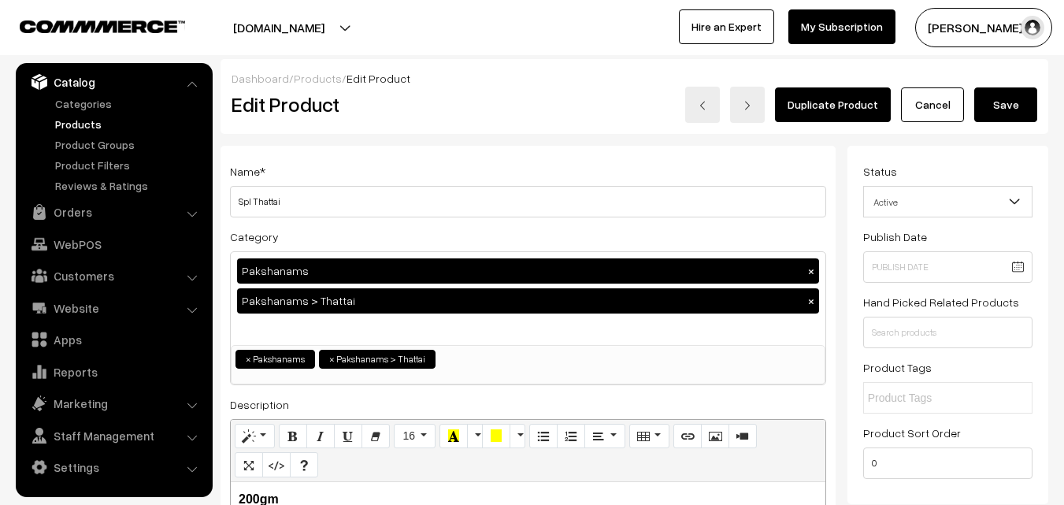
type input "150.00"
click at [999, 106] on button "Save" at bounding box center [1005, 104] width 63 height 35
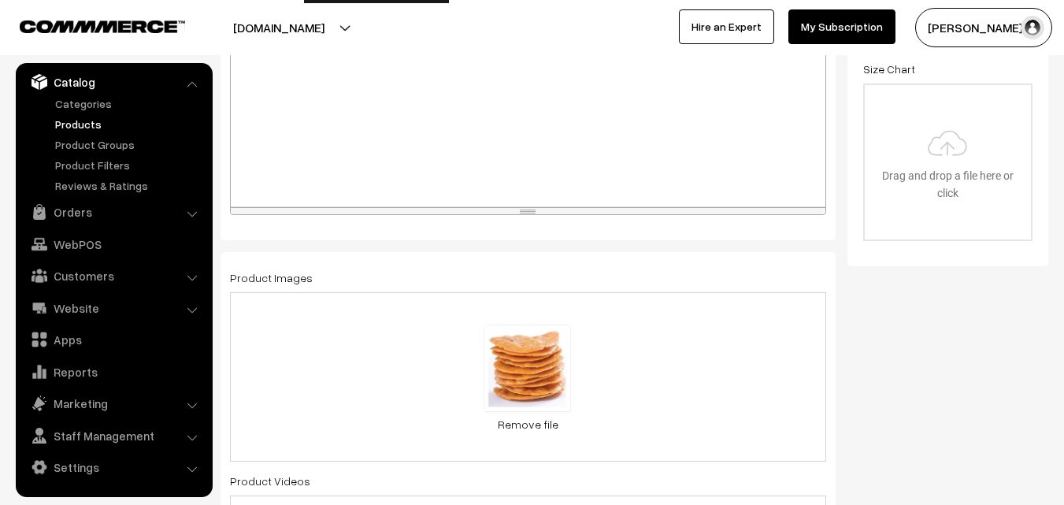
scroll to position [643, 0]
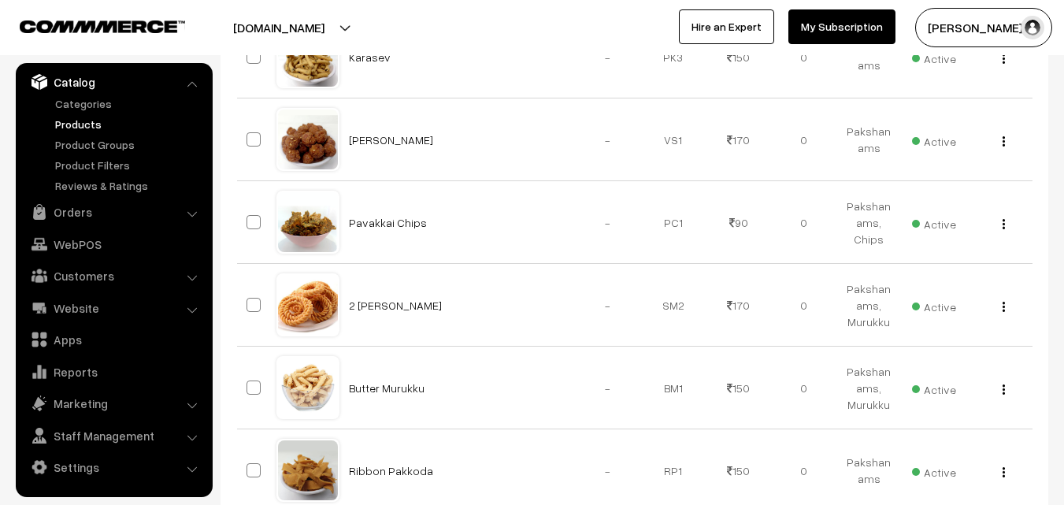
scroll to position [3372, 0]
